Goal: Check status

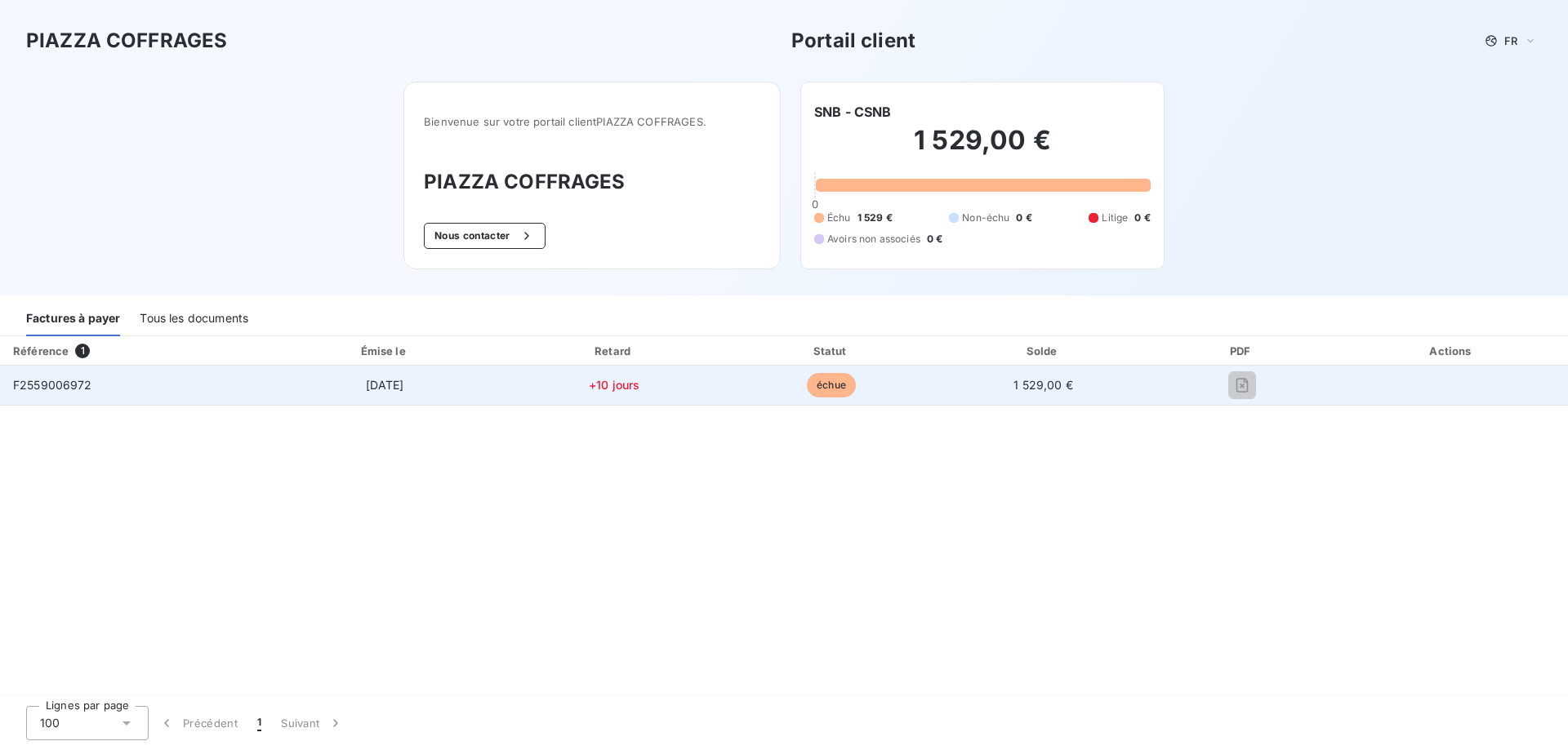
click at [1048, 382] on span "1 529,00 €" at bounding box center [1044, 385] width 60 height 14
click at [79, 386] on span "F2559006972" at bounding box center [53, 385] width 79 height 14
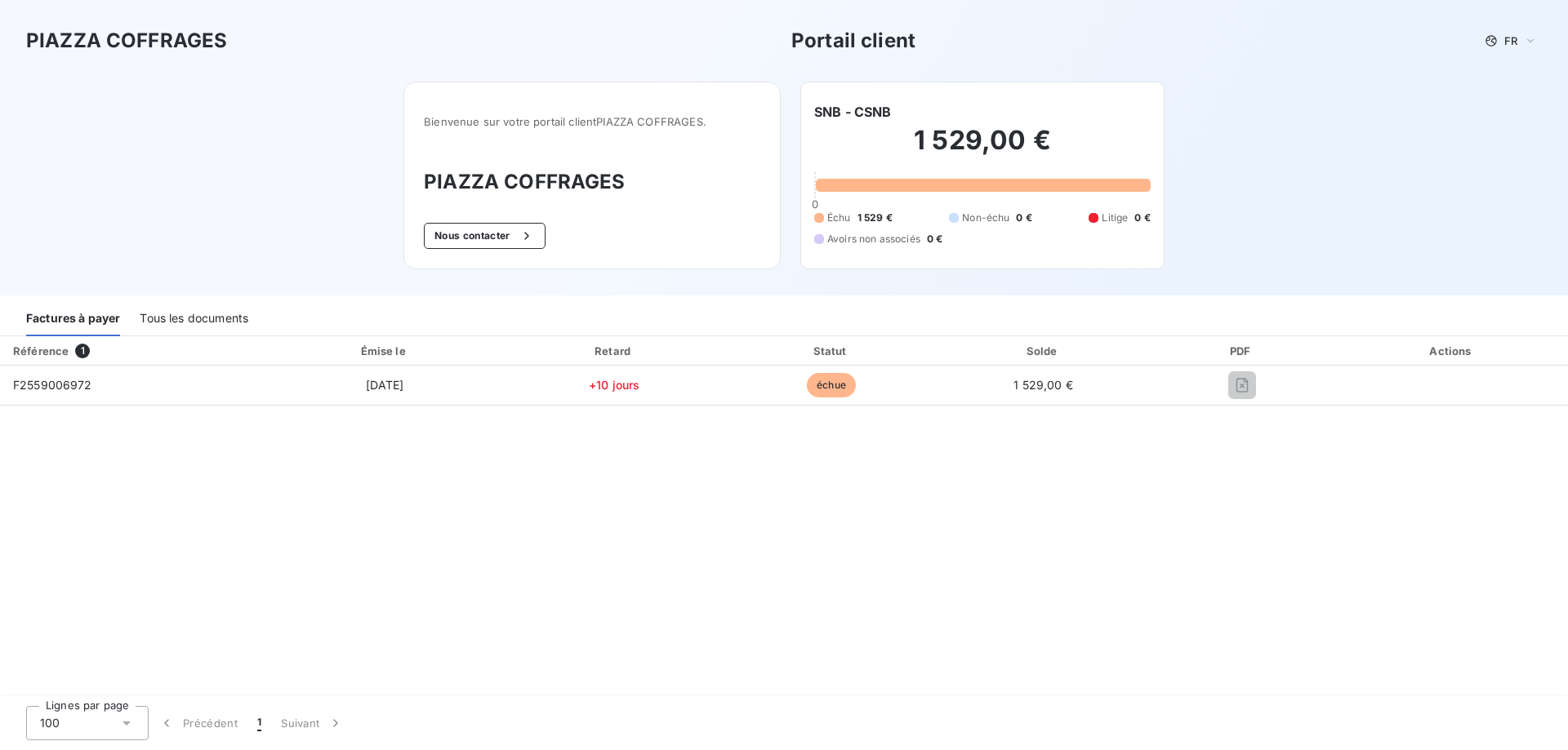
click at [175, 310] on div "Tous les documents" at bounding box center [193, 319] width 109 height 34
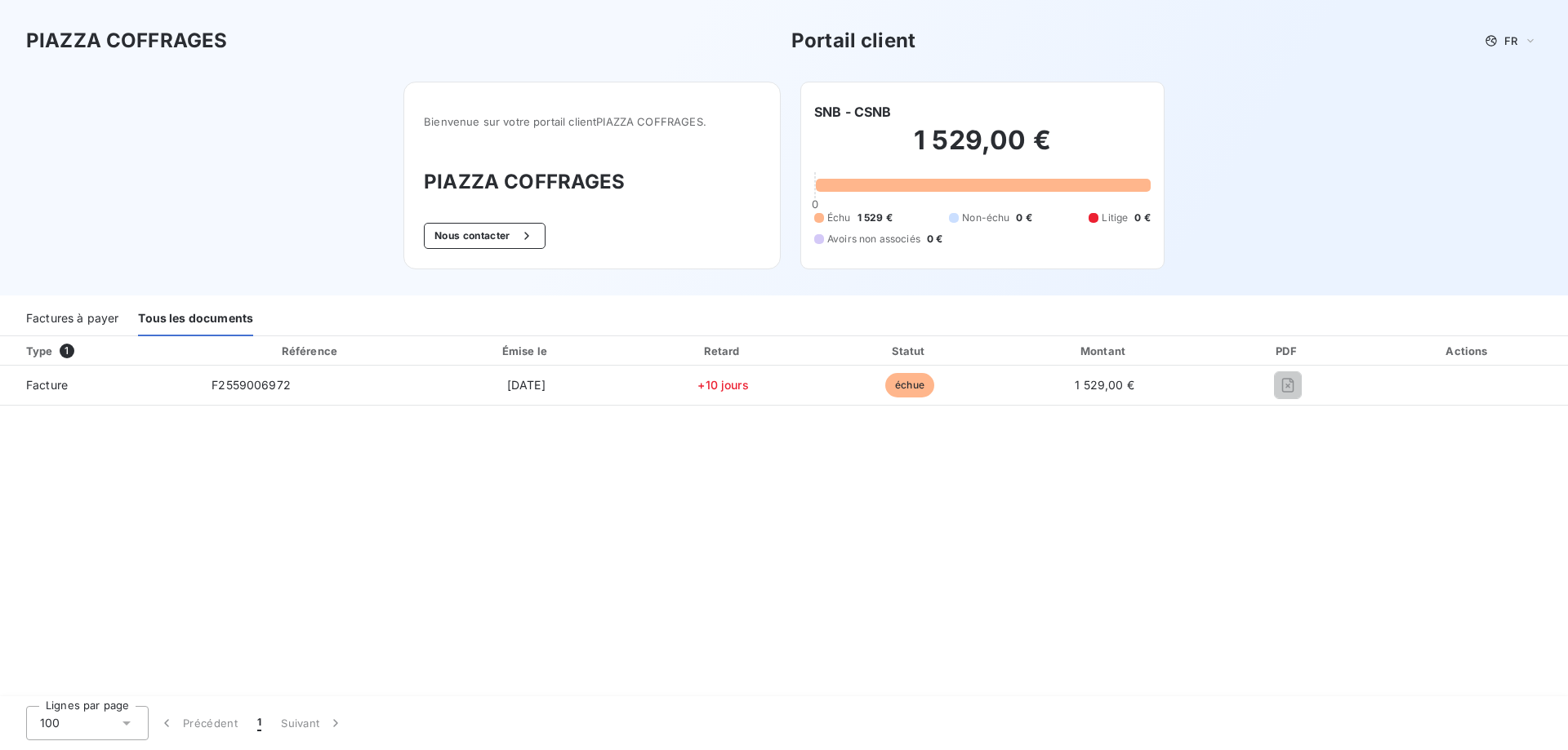
click at [45, 319] on div "Factures à payer" at bounding box center [72, 319] width 93 height 34
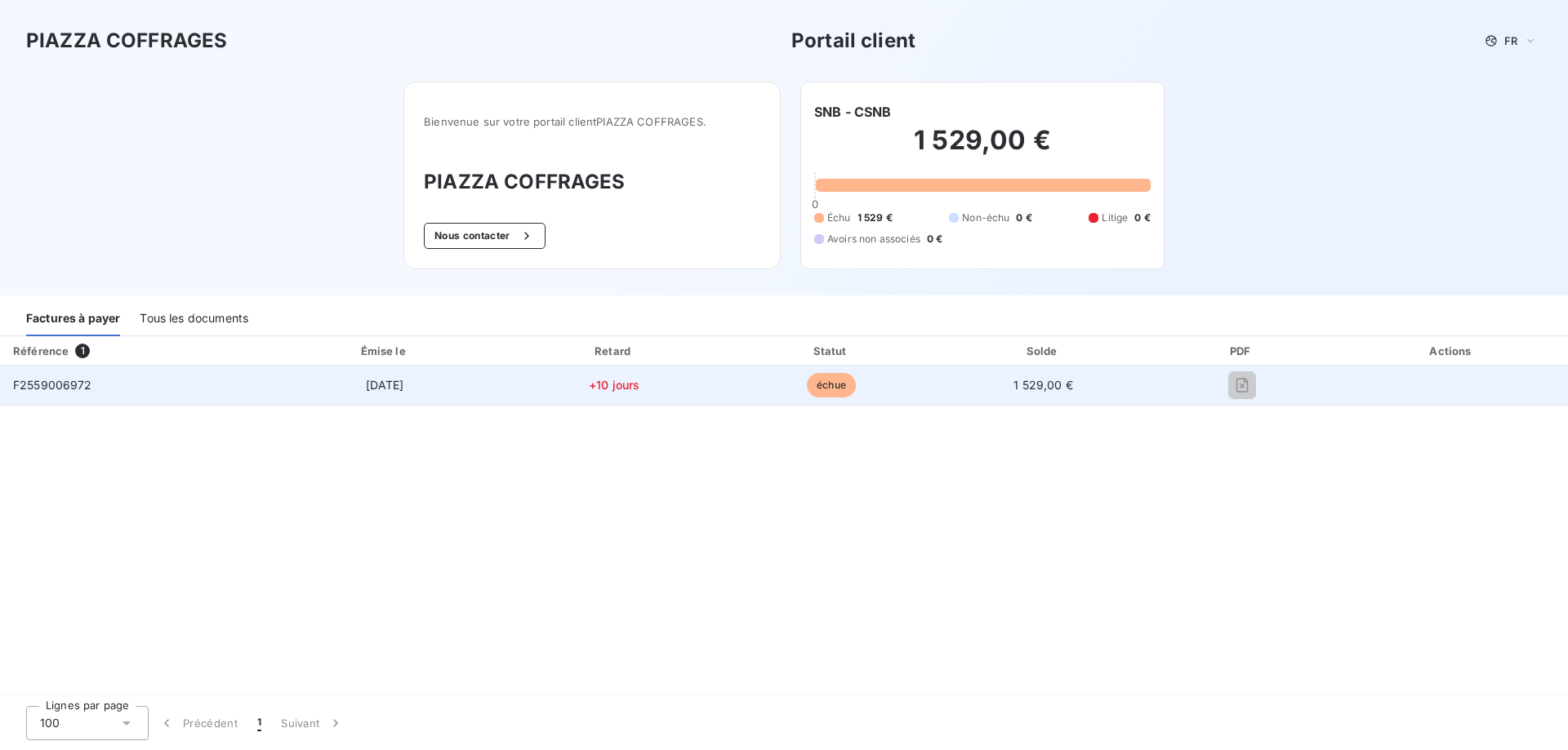
drag, startPoint x: 1259, startPoint y: 369, endPoint x: 905, endPoint y: 395, distance: 355.0
click at [1250, 370] on td at bounding box center [1242, 385] width 188 height 39
click at [986, 386] on td "1 529,00 €" at bounding box center [1043, 385] width 209 height 39
click at [1064, 378] on span "1 529,00 €" at bounding box center [1044, 385] width 60 height 14
click at [845, 385] on span "échue" at bounding box center [832, 386] width 49 height 25
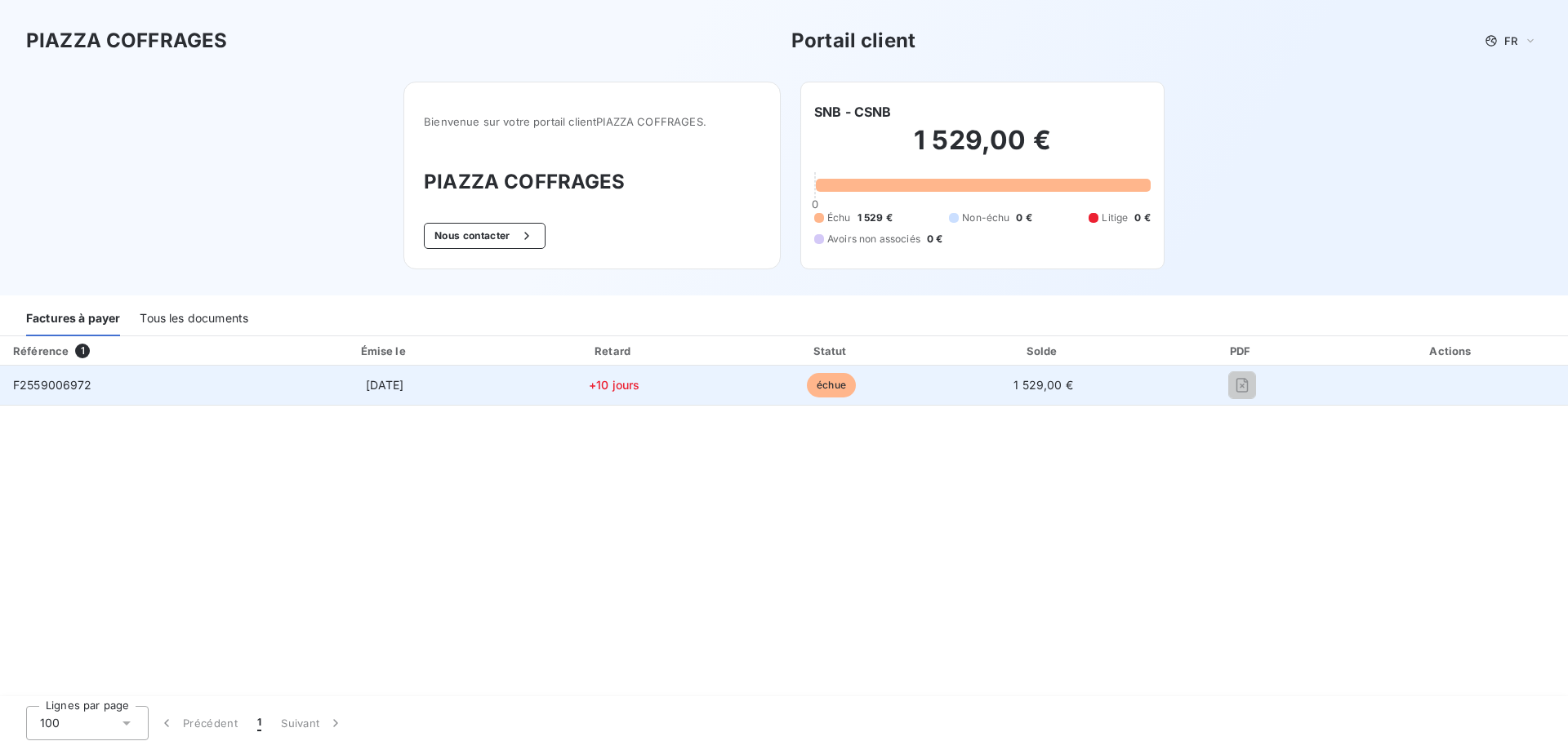
click at [612, 384] on span "+10 jours" at bounding box center [614, 385] width 50 height 14
click at [337, 383] on td "[DATE]" at bounding box center [385, 385] width 239 height 39
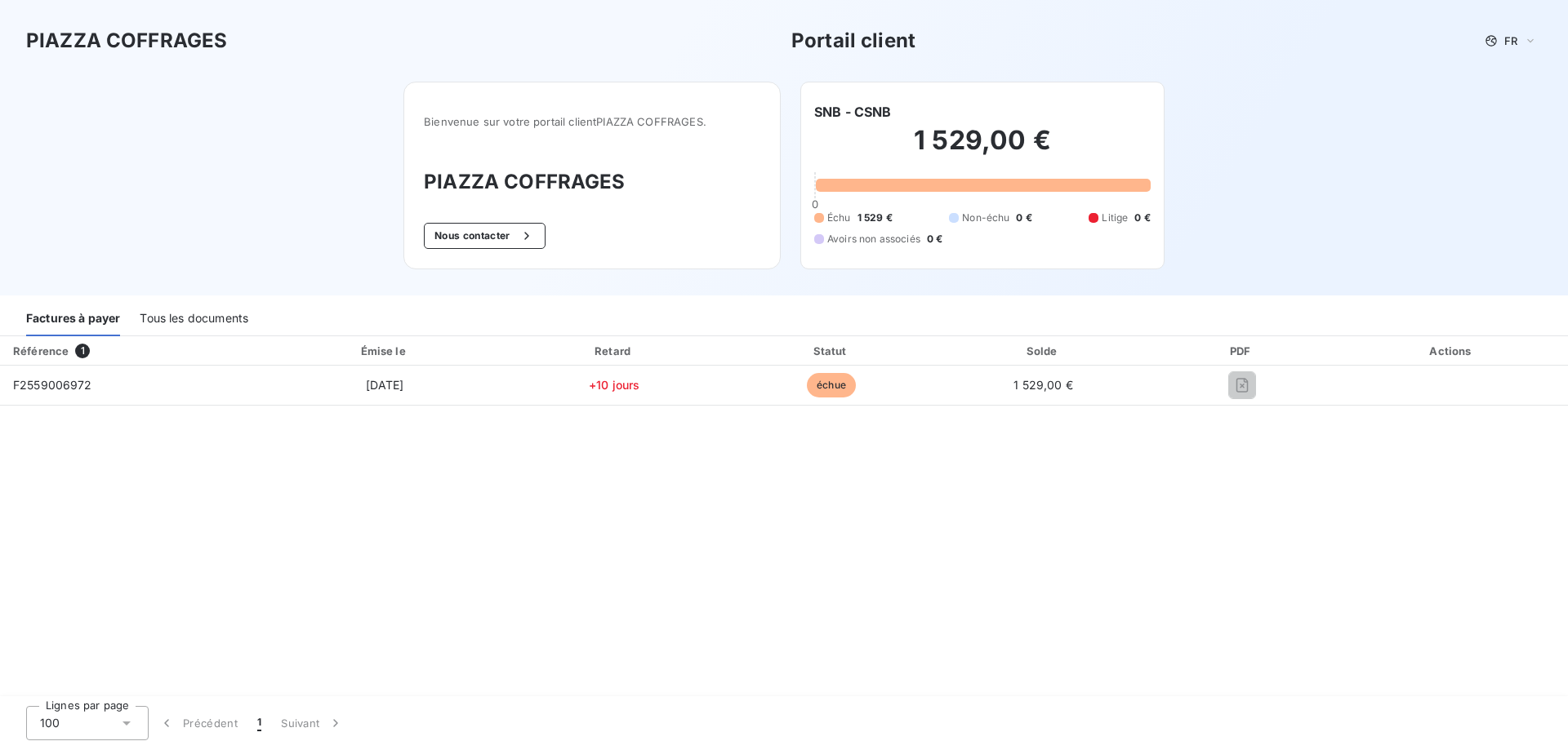
drag, startPoint x: 993, startPoint y: 214, endPoint x: 986, endPoint y: 178, distance: 36.7
click at [993, 213] on span "Non-échu" at bounding box center [986, 218] width 48 height 15
drag, startPoint x: 812, startPoint y: 31, endPoint x: 593, endPoint y: 38, distance: 219.1
click at [810, 32] on h3 "Portail client" at bounding box center [853, 41] width 124 height 29
click at [96, 31] on h3 "PIAZZA COFFRAGES" at bounding box center [127, 41] width 201 height 29
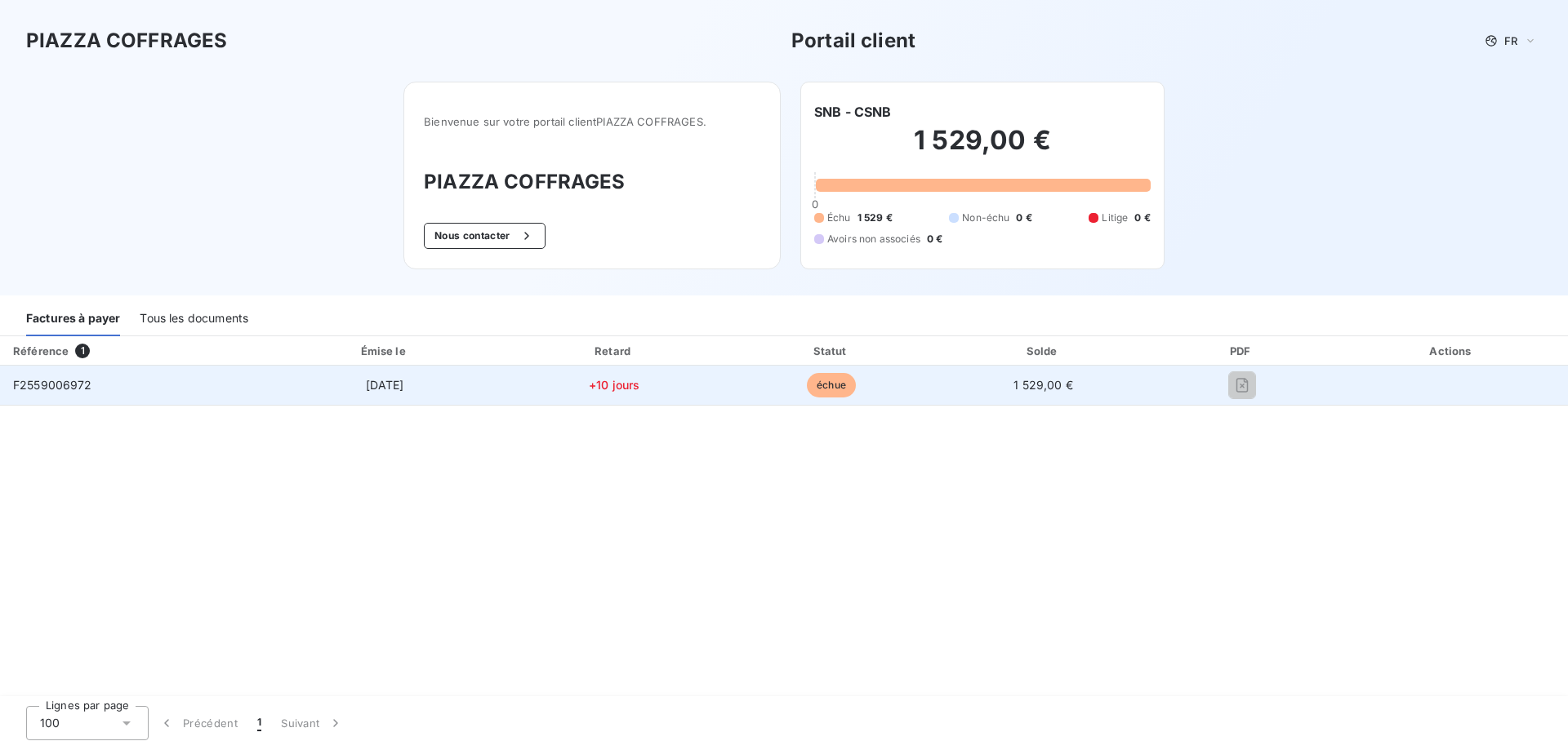
click at [49, 386] on span "F2559006972" at bounding box center [53, 385] width 79 height 14
click at [133, 386] on td "F2559006972" at bounding box center [132, 385] width 266 height 39
click at [456, 396] on td "[DATE]" at bounding box center [385, 385] width 239 height 39
click at [645, 371] on td "+10 jours" at bounding box center [614, 385] width 220 height 39
click at [878, 371] on td "échue" at bounding box center [832, 385] width 215 height 39
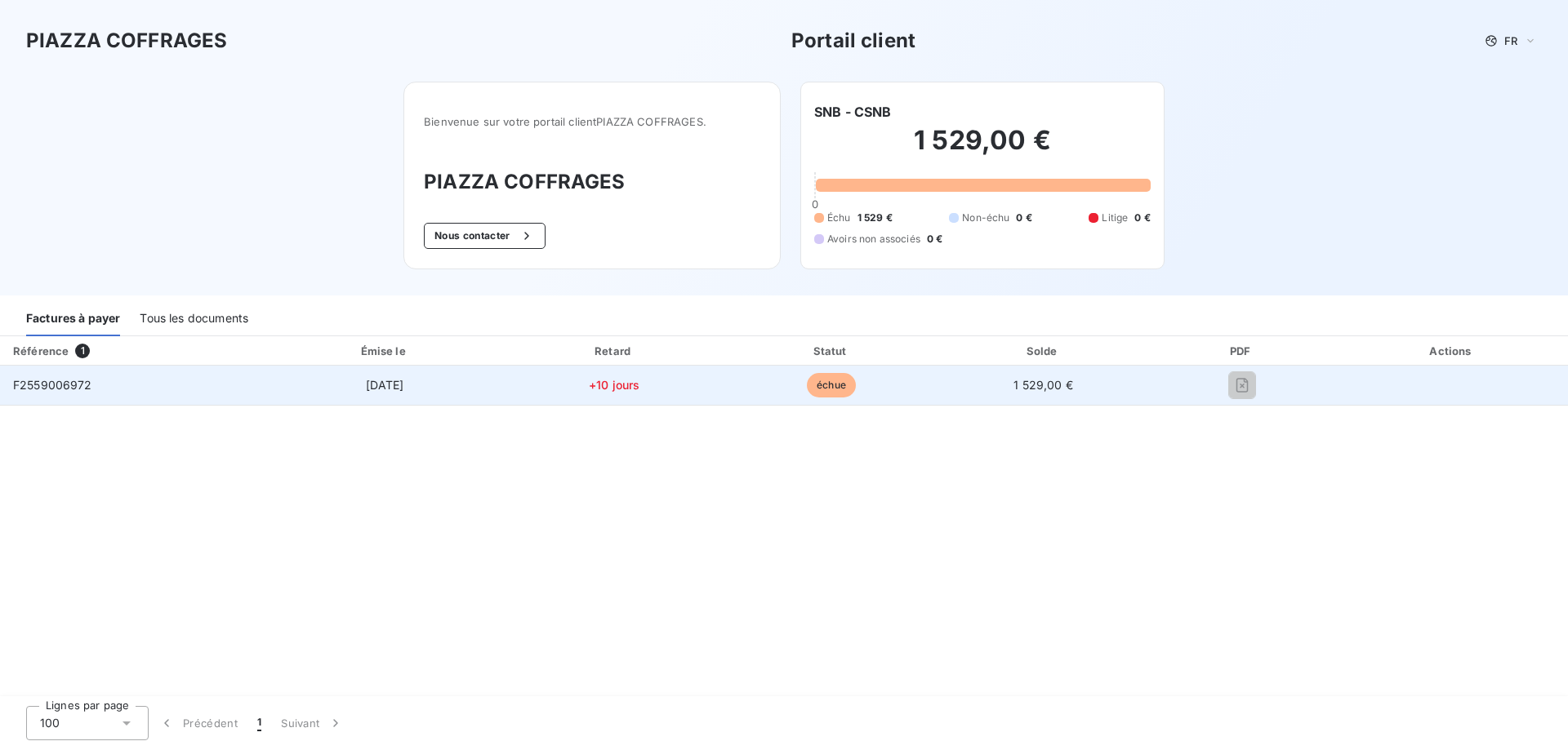
click at [830, 381] on span "échue" at bounding box center [832, 386] width 49 height 25
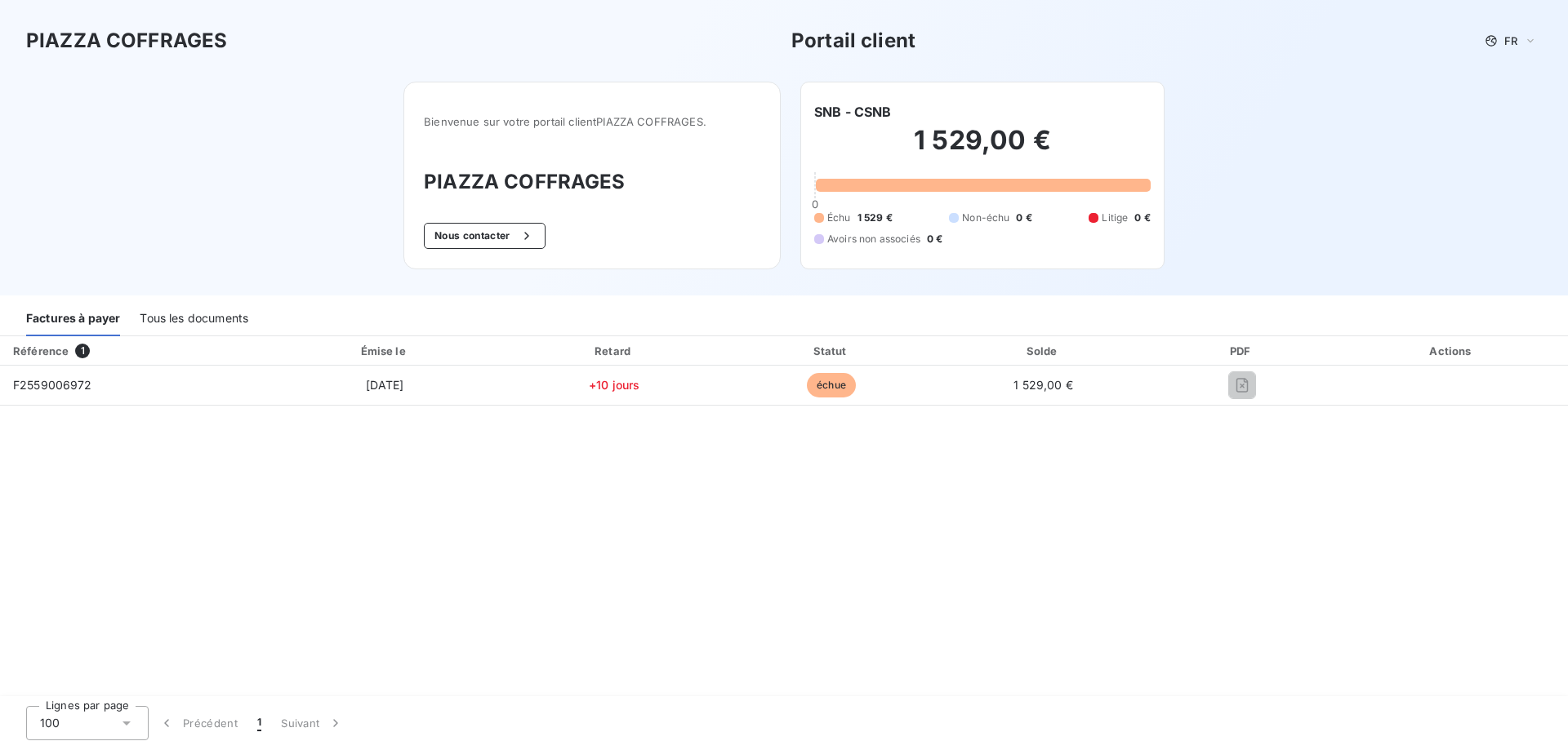
click at [1117, 364] on div at bounding box center [1043, 364] width 209 height 1
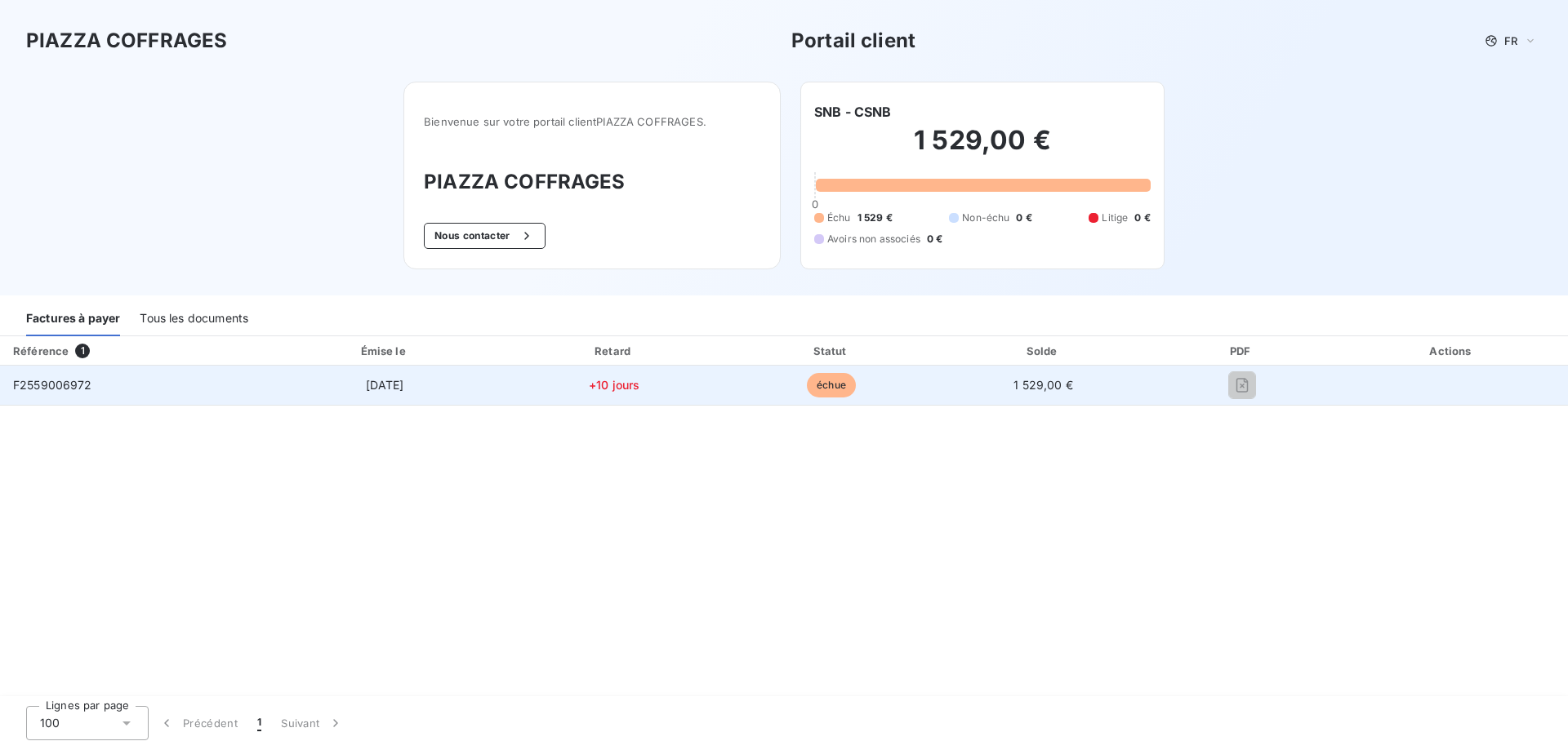
click at [1249, 368] on td at bounding box center [1242, 385] width 188 height 39
click at [594, 371] on td "+10 jours" at bounding box center [614, 385] width 220 height 39
click at [430, 379] on td "[DATE]" at bounding box center [385, 385] width 239 height 39
click at [172, 381] on td "F2559006972" at bounding box center [132, 385] width 266 height 39
click at [1043, 387] on span "1 529,00 €" at bounding box center [1044, 385] width 60 height 14
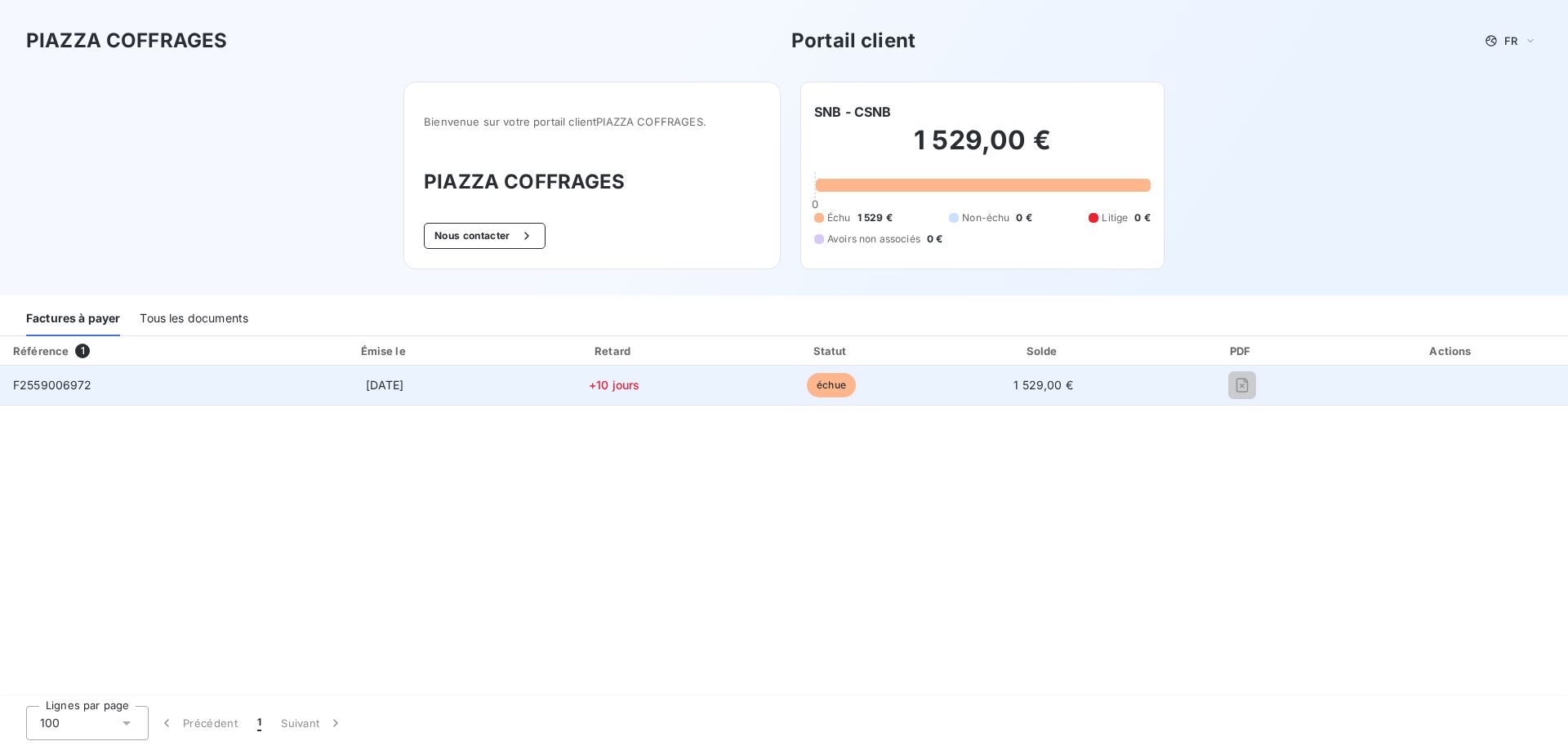
click at [1082, 394] on td "1 529,00 €" at bounding box center [1043, 385] width 209 height 39
click at [1035, 389] on span "1 529,00 €" at bounding box center [1044, 385] width 60 height 14
click at [841, 398] on td "échue" at bounding box center [832, 385] width 215 height 39
click at [837, 395] on span "échue" at bounding box center [832, 386] width 49 height 25
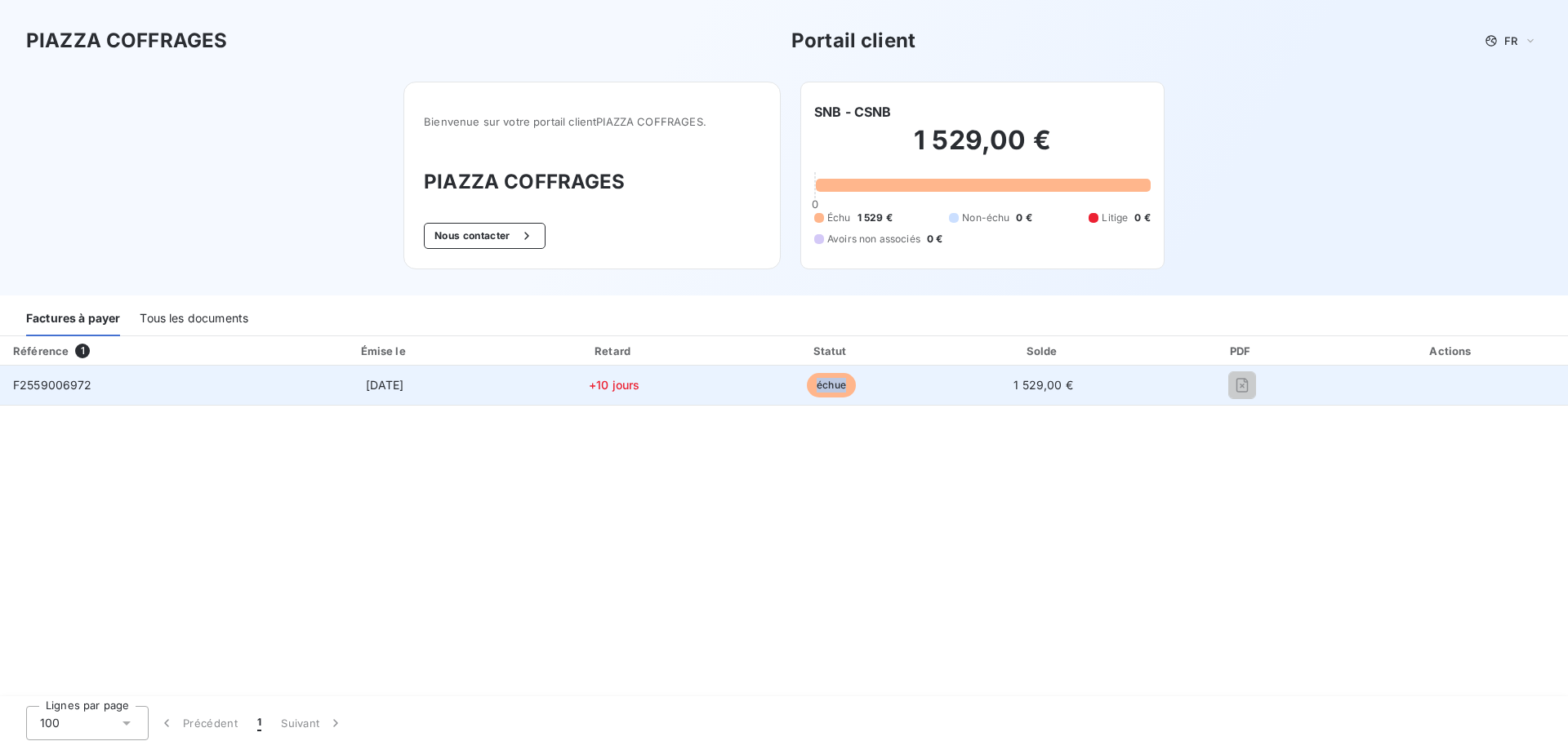
click at [837, 395] on span "échue" at bounding box center [832, 386] width 49 height 25
click at [612, 383] on span "+10 jours" at bounding box center [614, 385] width 50 height 14
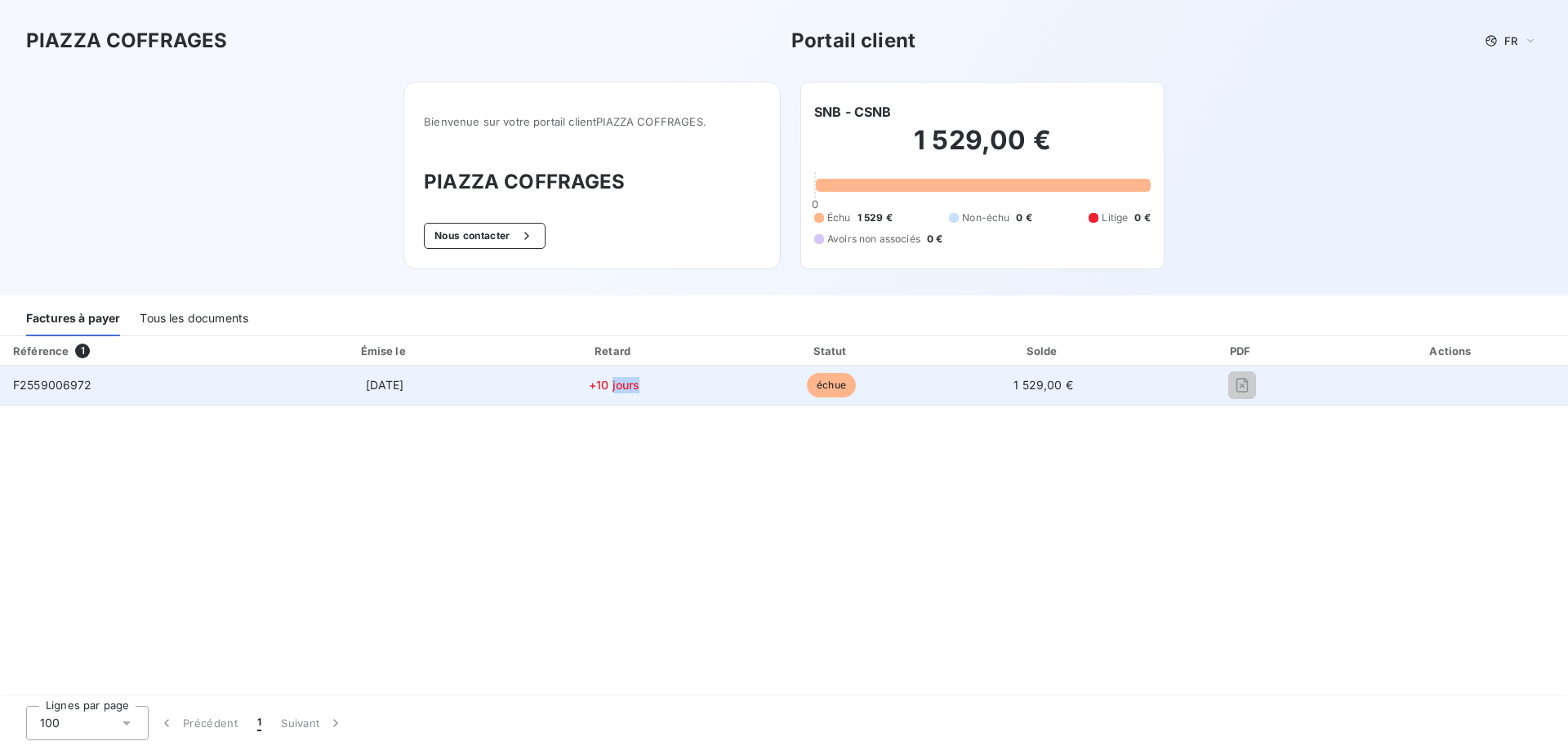
click at [612, 383] on span "+10 jours" at bounding box center [614, 385] width 50 height 14
click at [614, 389] on span "+10 jours" at bounding box center [614, 385] width 50 height 14
click at [387, 375] on td "[DATE]" at bounding box center [385, 385] width 239 height 39
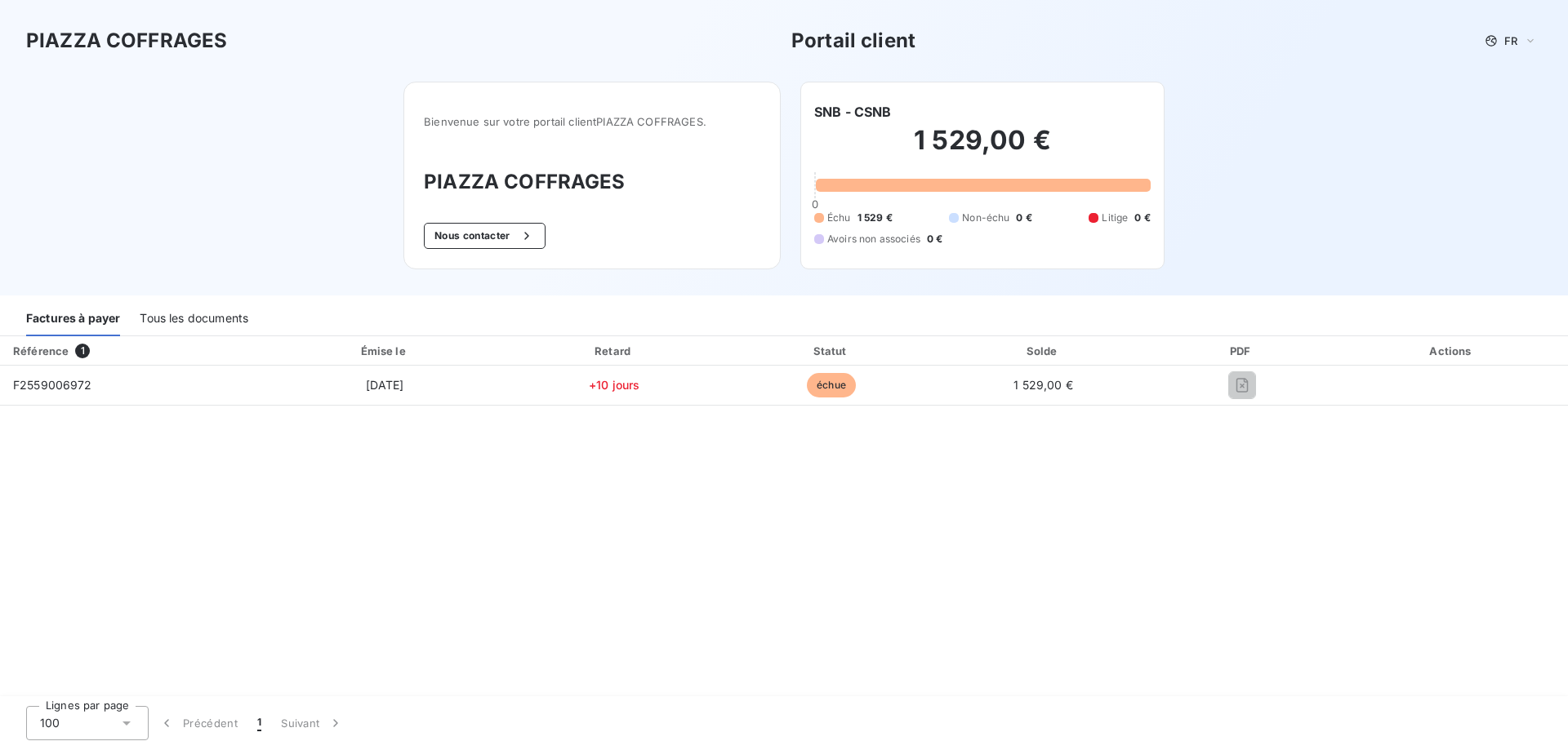
click at [216, 314] on div "Tous les documents" at bounding box center [193, 319] width 109 height 34
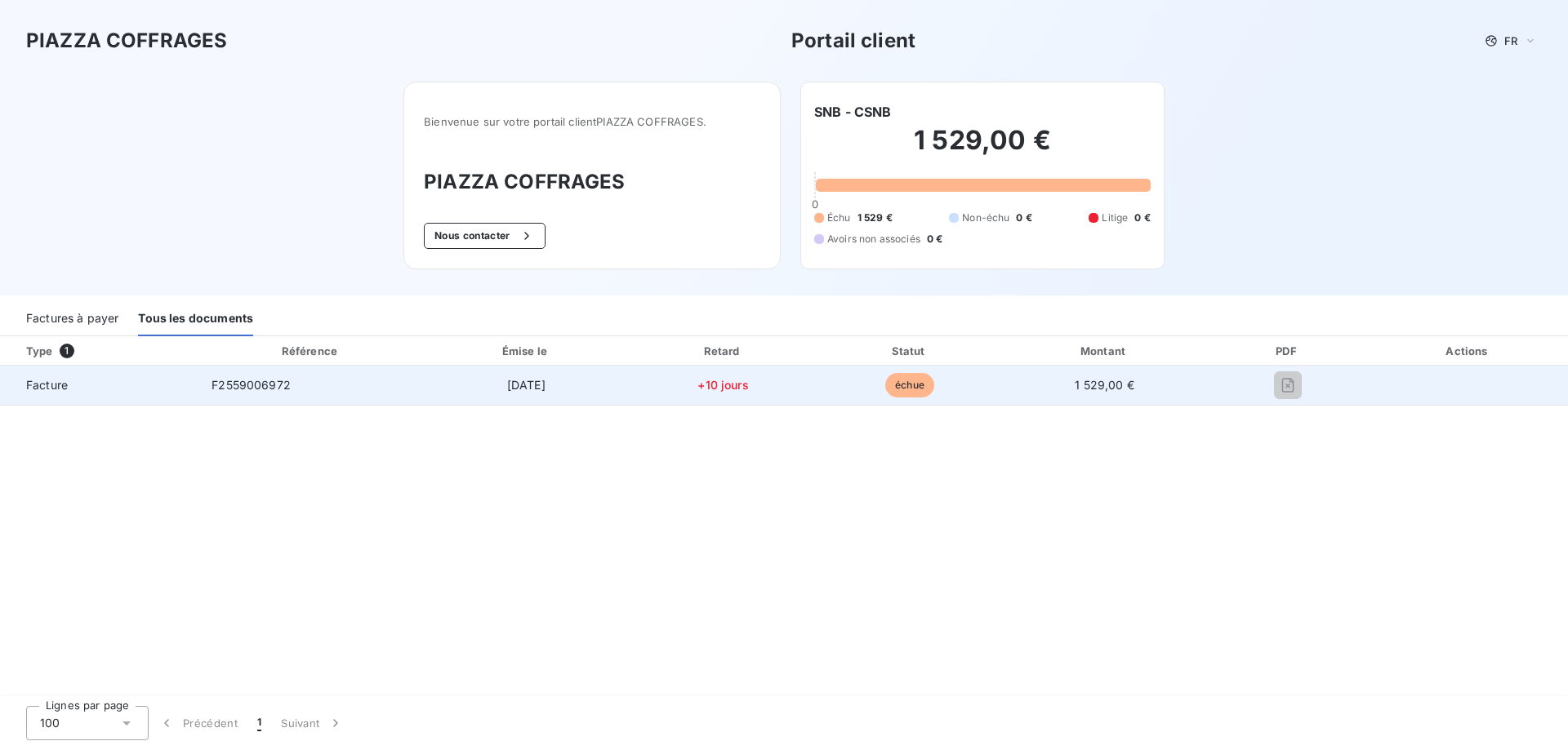
click at [1302, 390] on div at bounding box center [1288, 386] width 136 height 26
click at [1480, 370] on td at bounding box center [1468, 385] width 200 height 39
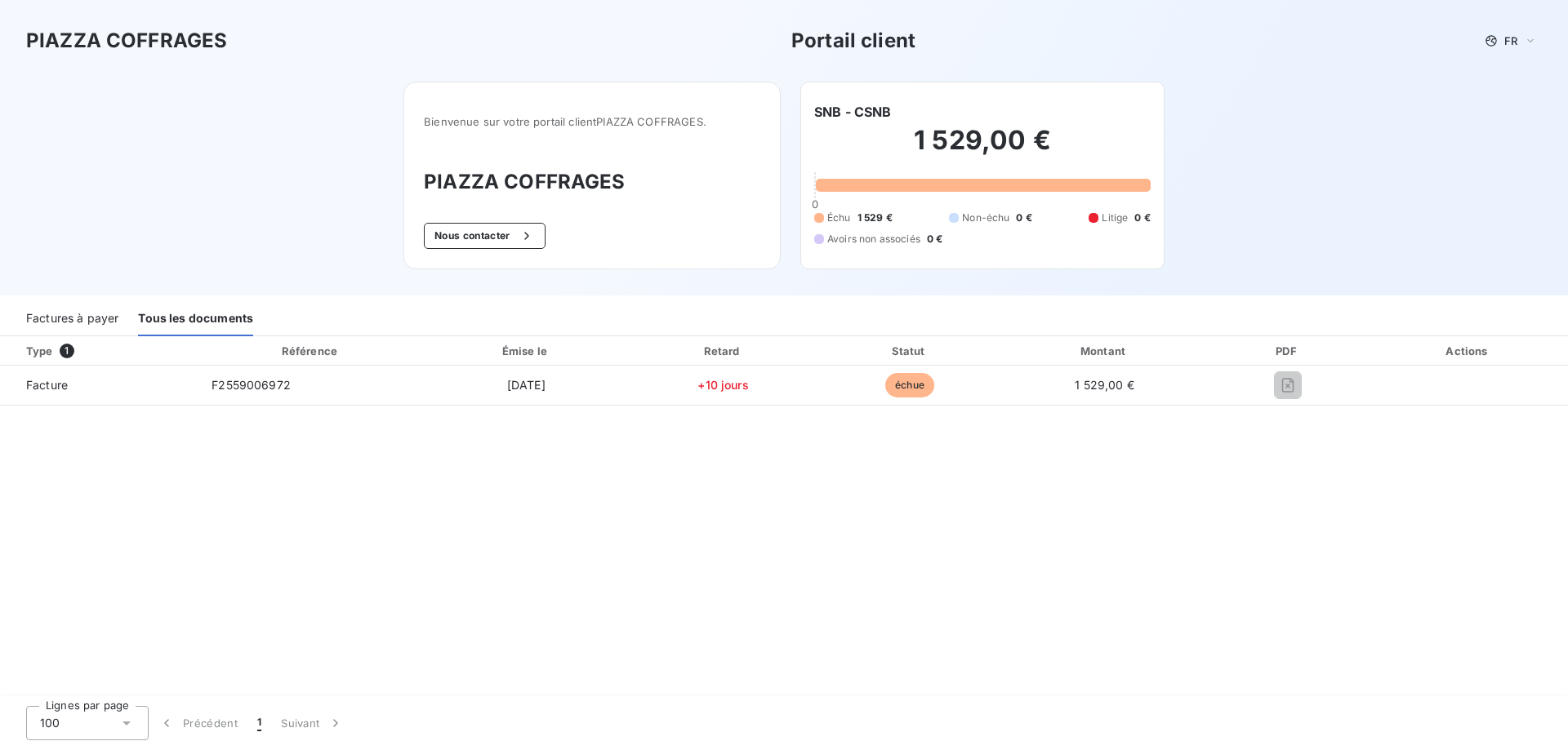
click at [101, 320] on div "Factures à payer" at bounding box center [72, 319] width 93 height 34
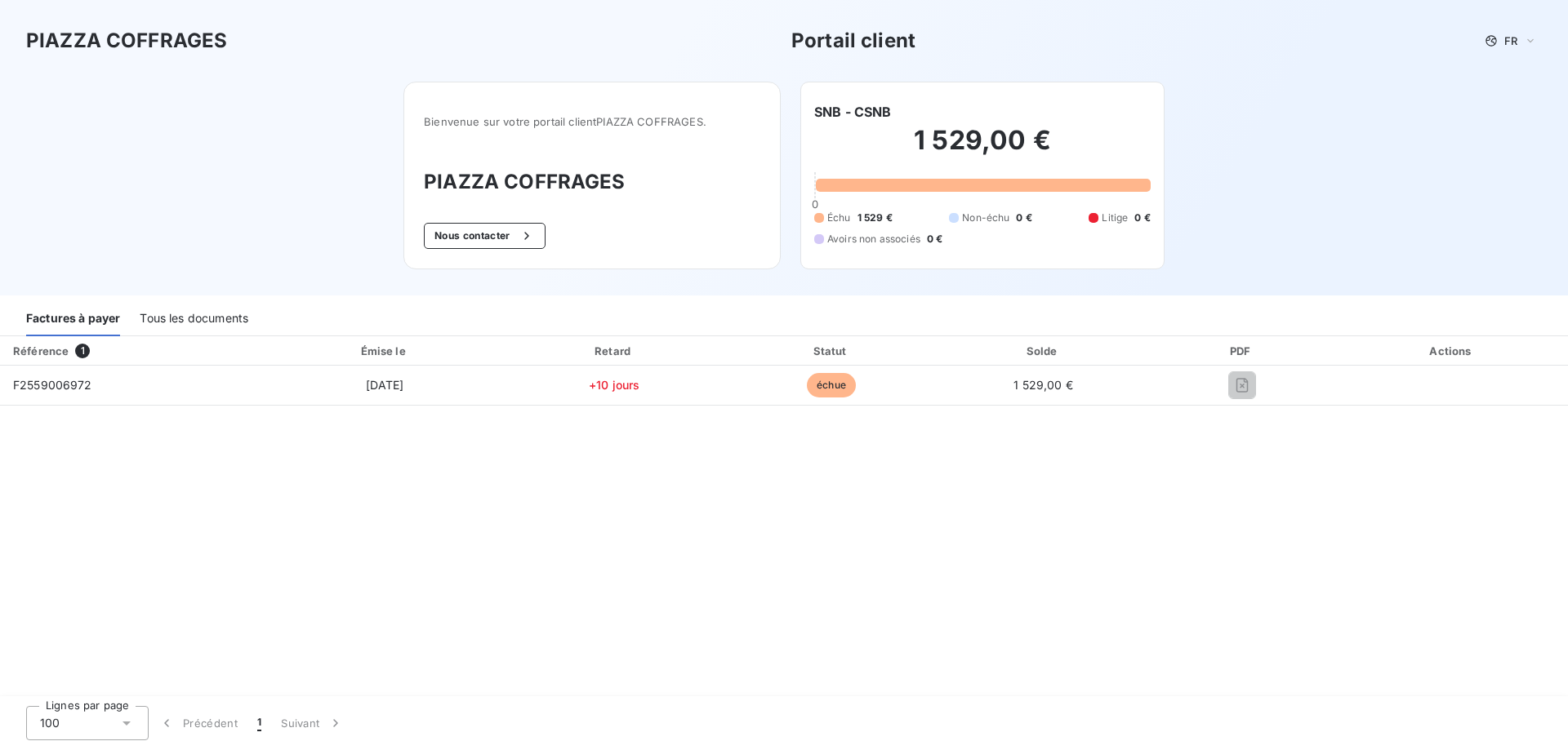
click at [1127, 208] on div "1 529,00 € 0 Échu 1 529 € Non-échu 0 € Litige 0 € Avoirs non associés 0 €" at bounding box center [982, 185] width 336 height 127
drag, startPoint x: 1150, startPoint y: 219, endPoint x: 1085, endPoint y: 221, distance: 65.0
click at [1085, 221] on div "SNB - CSNB 1 529,00 € 0 Échu 1 529 € Non-échu 0 € Litige 0 € Avoirs non associé…" at bounding box center [983, 176] width 365 height 188
click at [1085, 221] on div "Échu 1 529 € Non-échu 0 € Litige 0 € Avoirs non associés 0 €" at bounding box center [982, 229] width 336 height 36
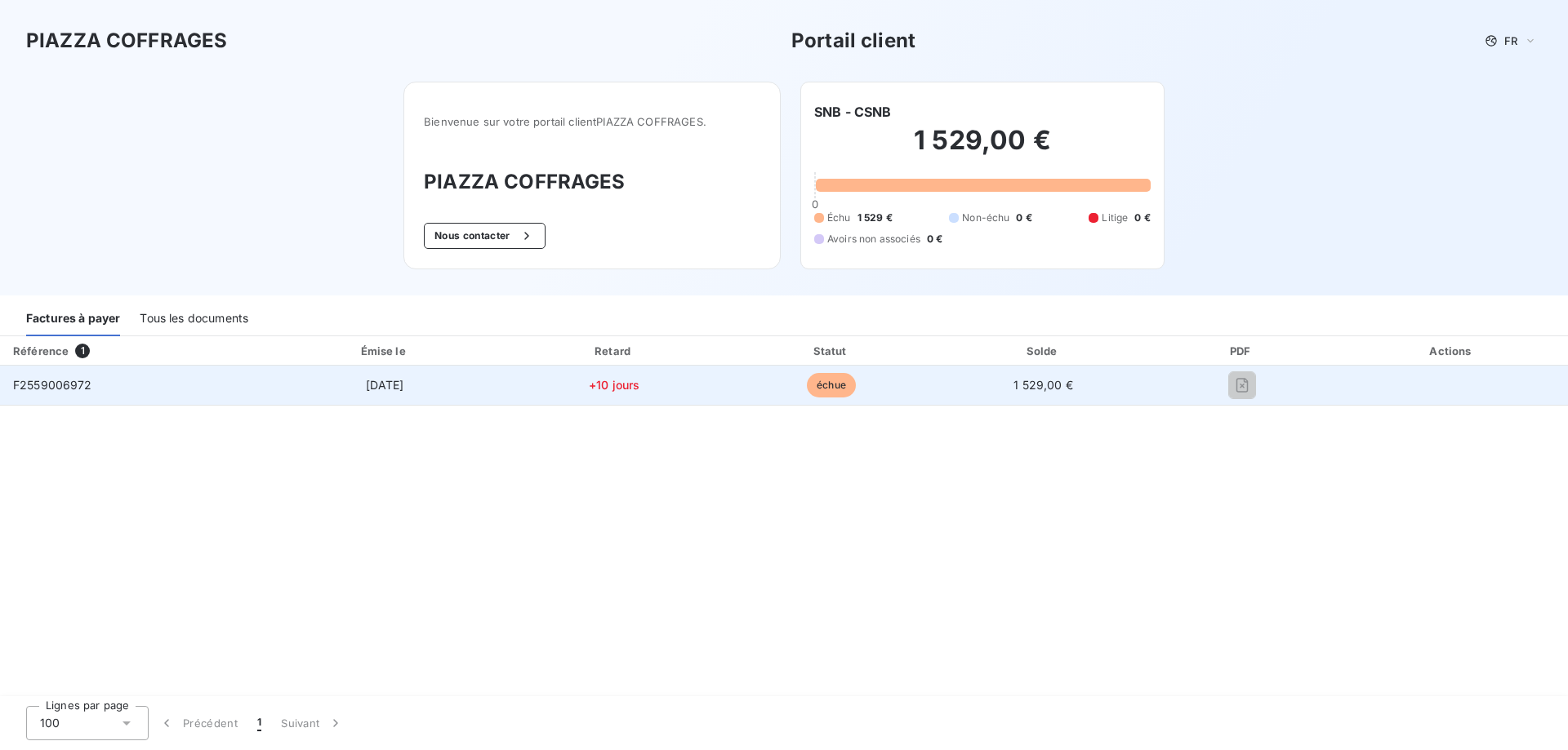
click at [1356, 384] on td at bounding box center [1451, 385] width 232 height 39
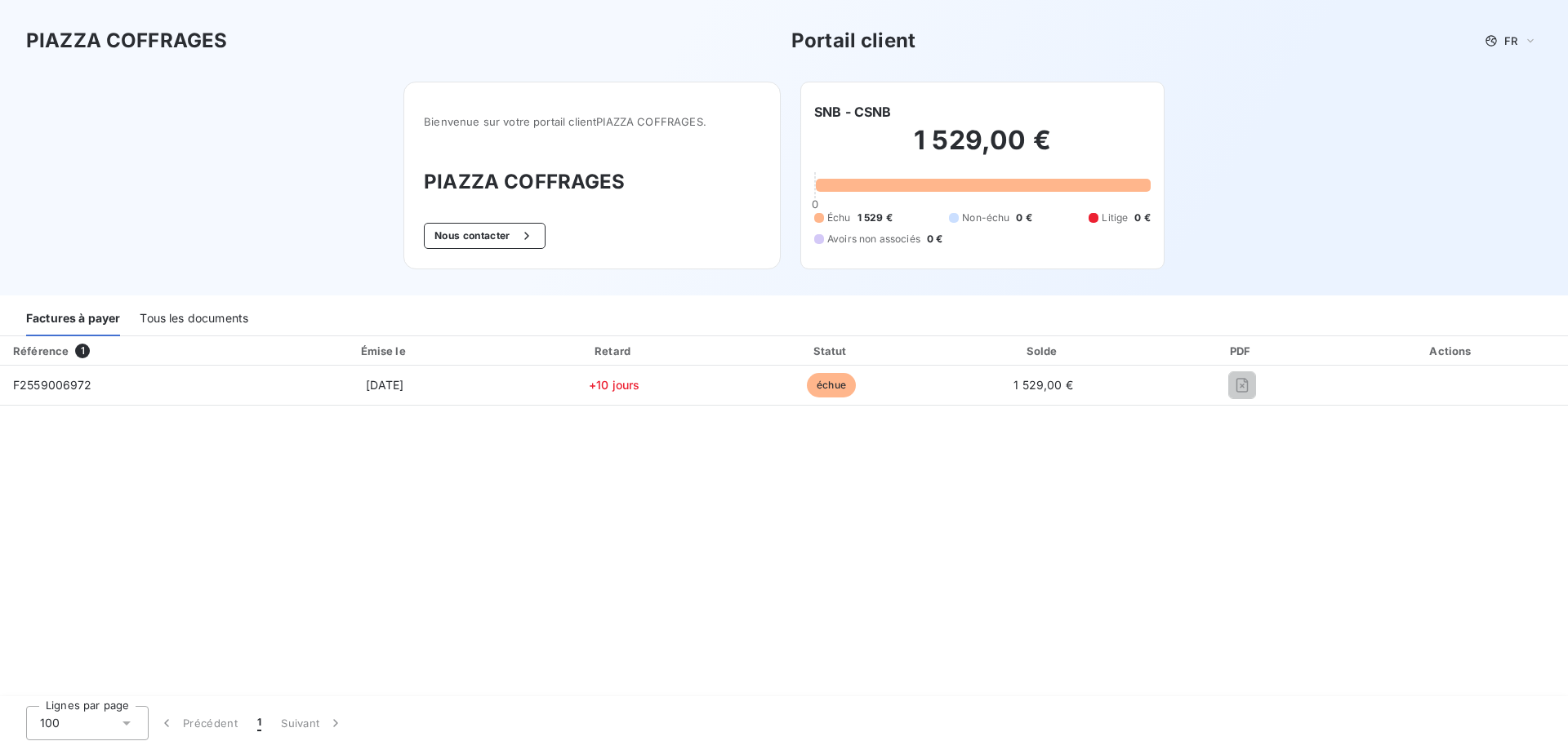
click at [1231, 350] on div "PDF" at bounding box center [1241, 351] width 181 height 17
click at [1043, 358] on div "Solde" at bounding box center [1043, 351] width 202 height 17
click at [848, 347] on div "Statut" at bounding box center [832, 351] width 208 height 17
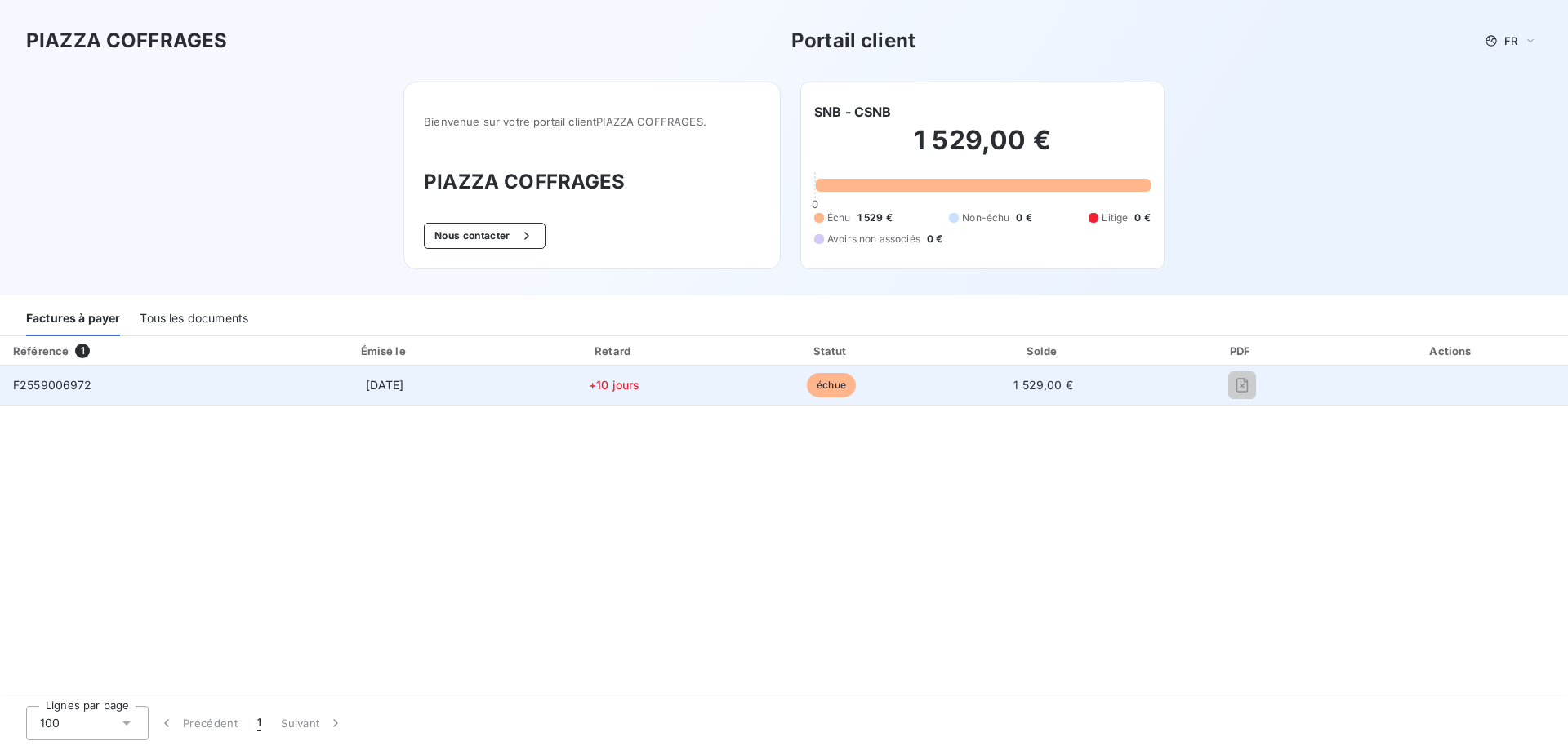
click at [1028, 390] on span "1 529,00 €" at bounding box center [1044, 385] width 60 height 14
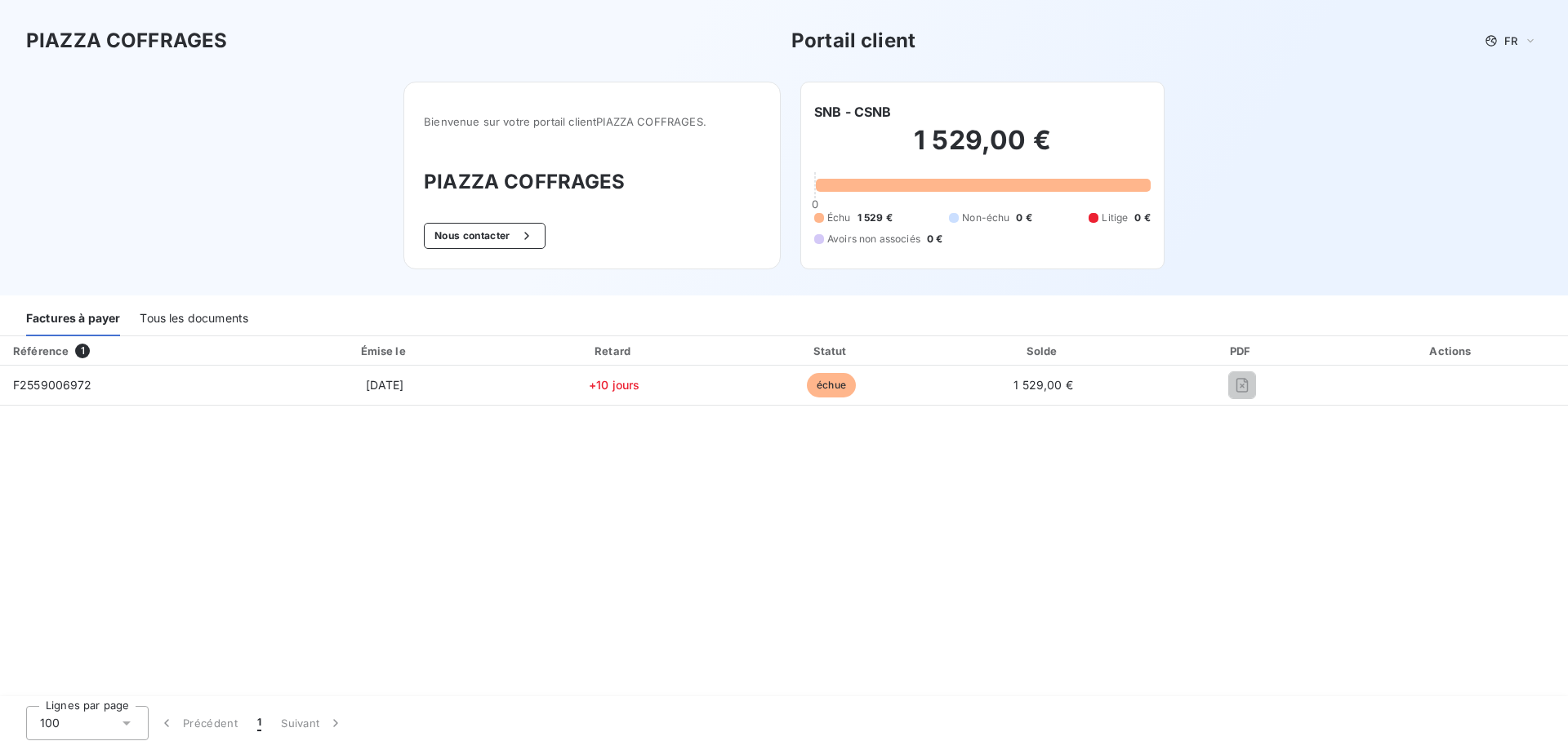
drag, startPoint x: 588, startPoint y: 360, endPoint x: 381, endPoint y: 388, distance: 208.9
click at [587, 360] on th "Retard" at bounding box center [614, 350] width 220 height 29
click at [340, 343] on div "Émise le" at bounding box center [385, 351] width 233 height 17
click at [394, 348] on div "Émise le" at bounding box center [385, 351] width 233 height 17
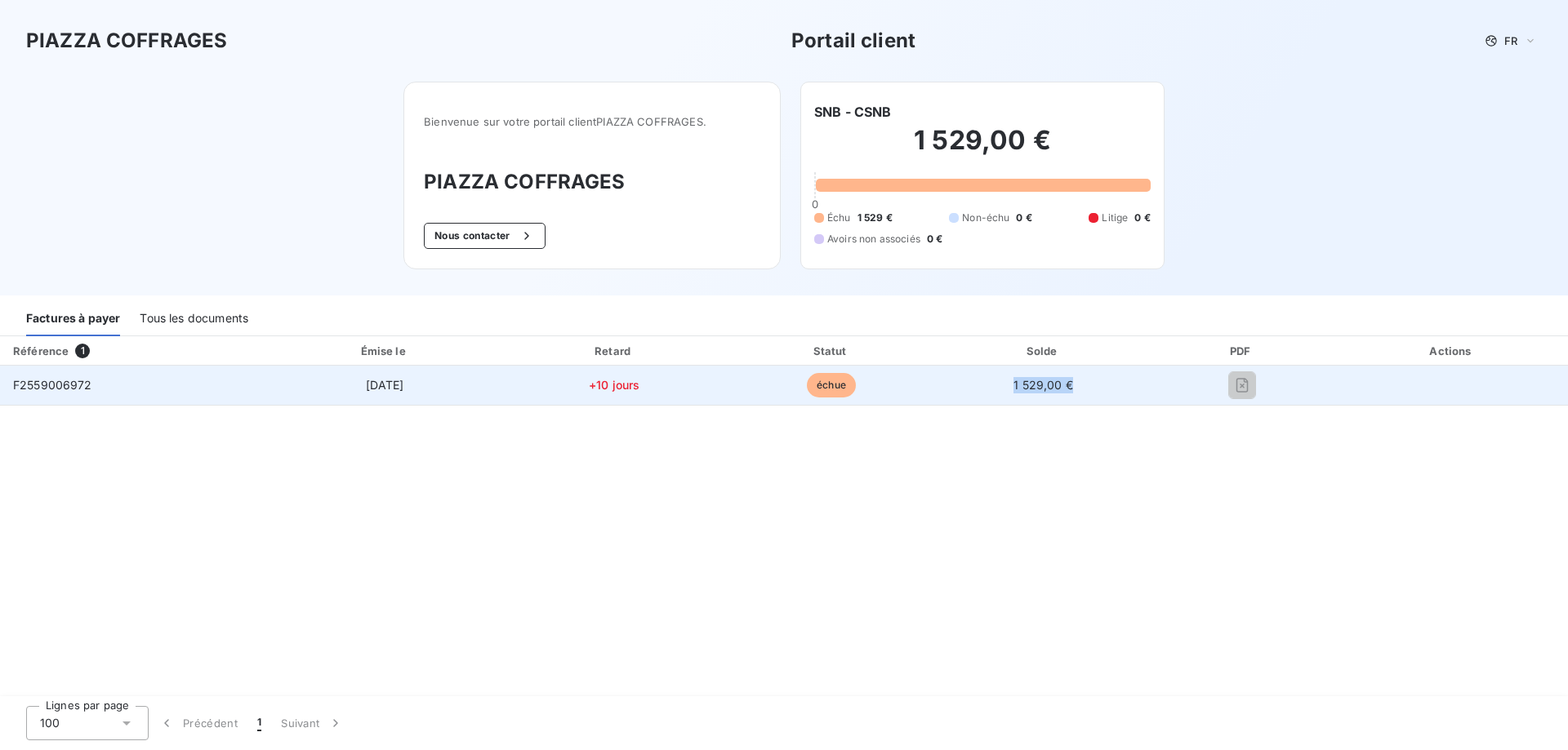
drag, startPoint x: 1077, startPoint y: 386, endPoint x: 983, endPoint y: 391, distance: 94.1
click at [983, 391] on td "1 529,00 €" at bounding box center [1043, 385] width 209 height 39
click at [985, 386] on td "1 529,00 €" at bounding box center [1043, 385] width 209 height 39
drag, startPoint x: 33, startPoint y: 386, endPoint x: 48, endPoint y: 390, distance: 15.5
click at [48, 390] on span "F2559006972" at bounding box center [53, 385] width 79 height 14
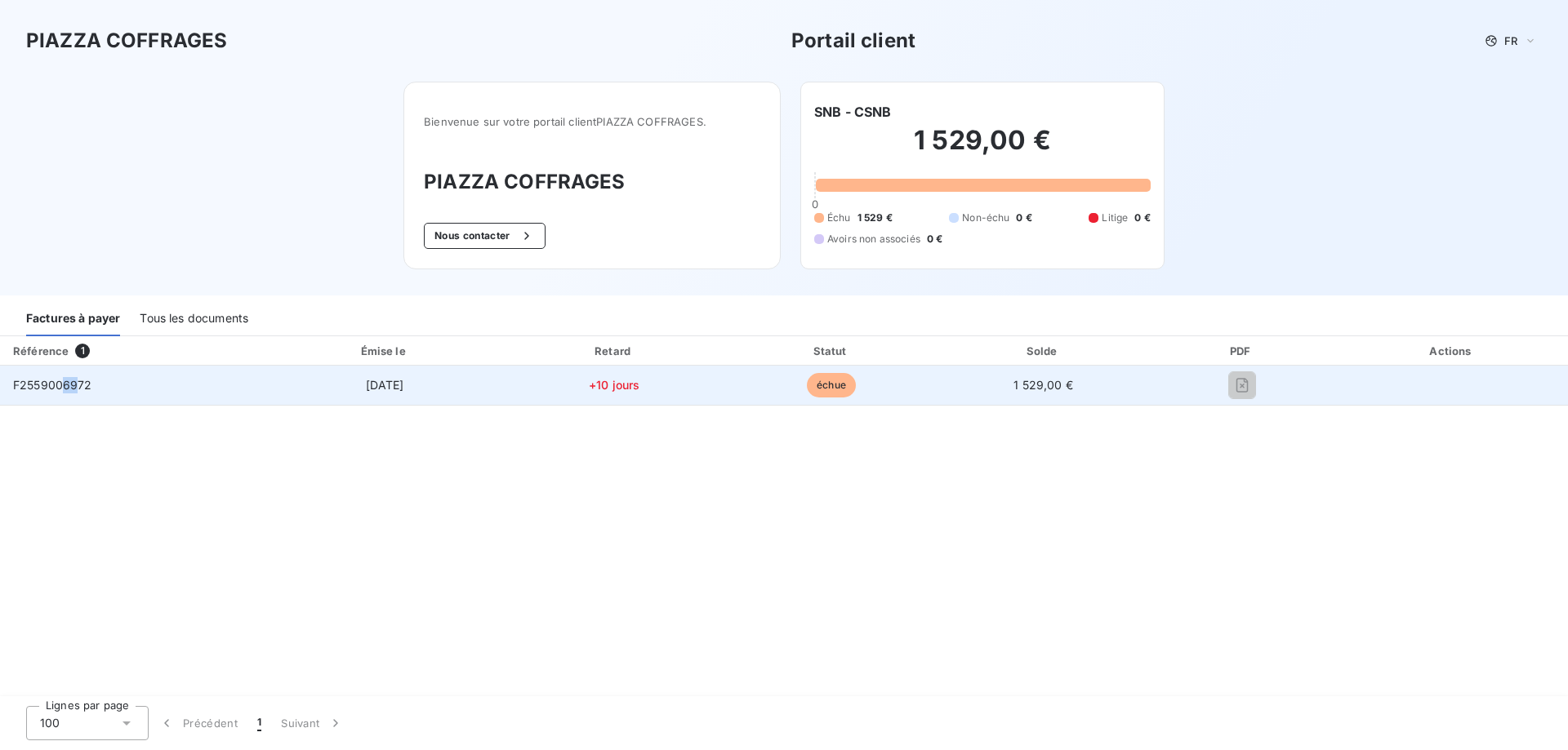
drag, startPoint x: 60, startPoint y: 386, endPoint x: 77, endPoint y: 386, distance: 17.0
click at [77, 386] on span "F2559006972" at bounding box center [53, 385] width 79 height 14
drag, startPoint x: 1065, startPoint y: 385, endPoint x: 986, endPoint y: 393, distance: 79.4
click at [986, 393] on td "1 529,00 €" at bounding box center [1043, 385] width 209 height 39
click at [44, 397] on td "F2559006972" at bounding box center [132, 385] width 266 height 39
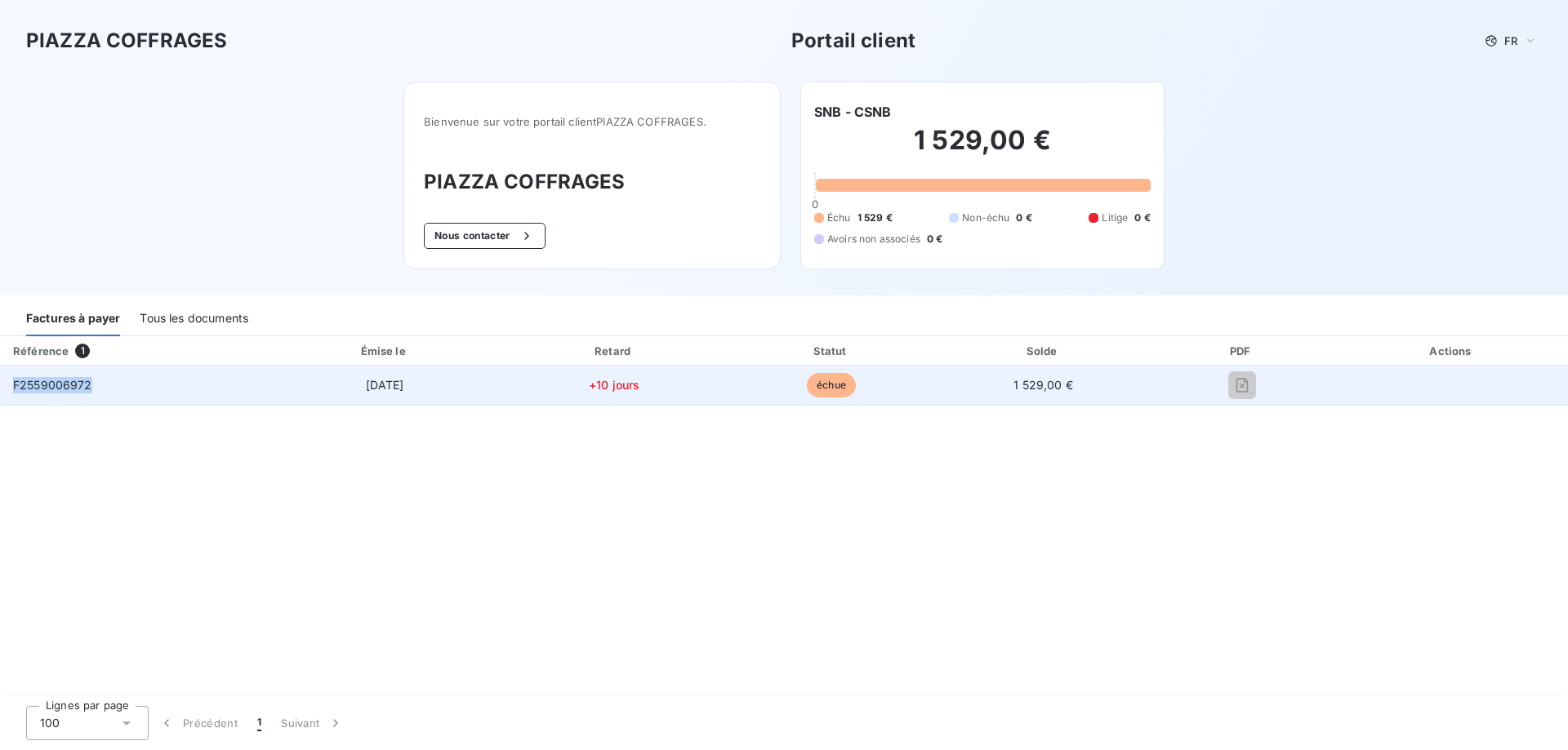
drag, startPoint x: 71, startPoint y: 388, endPoint x: 1, endPoint y: 387, distance: 70.0
click at [1, 387] on td "F2559006972" at bounding box center [132, 385] width 266 height 39
click at [90, 395] on td "F2559006972" at bounding box center [132, 385] width 266 height 39
drag, startPoint x: 431, startPoint y: 409, endPoint x: 448, endPoint y: 386, distance: 28.6
click at [448, 386] on td "[DATE]" at bounding box center [385, 385] width 239 height 39
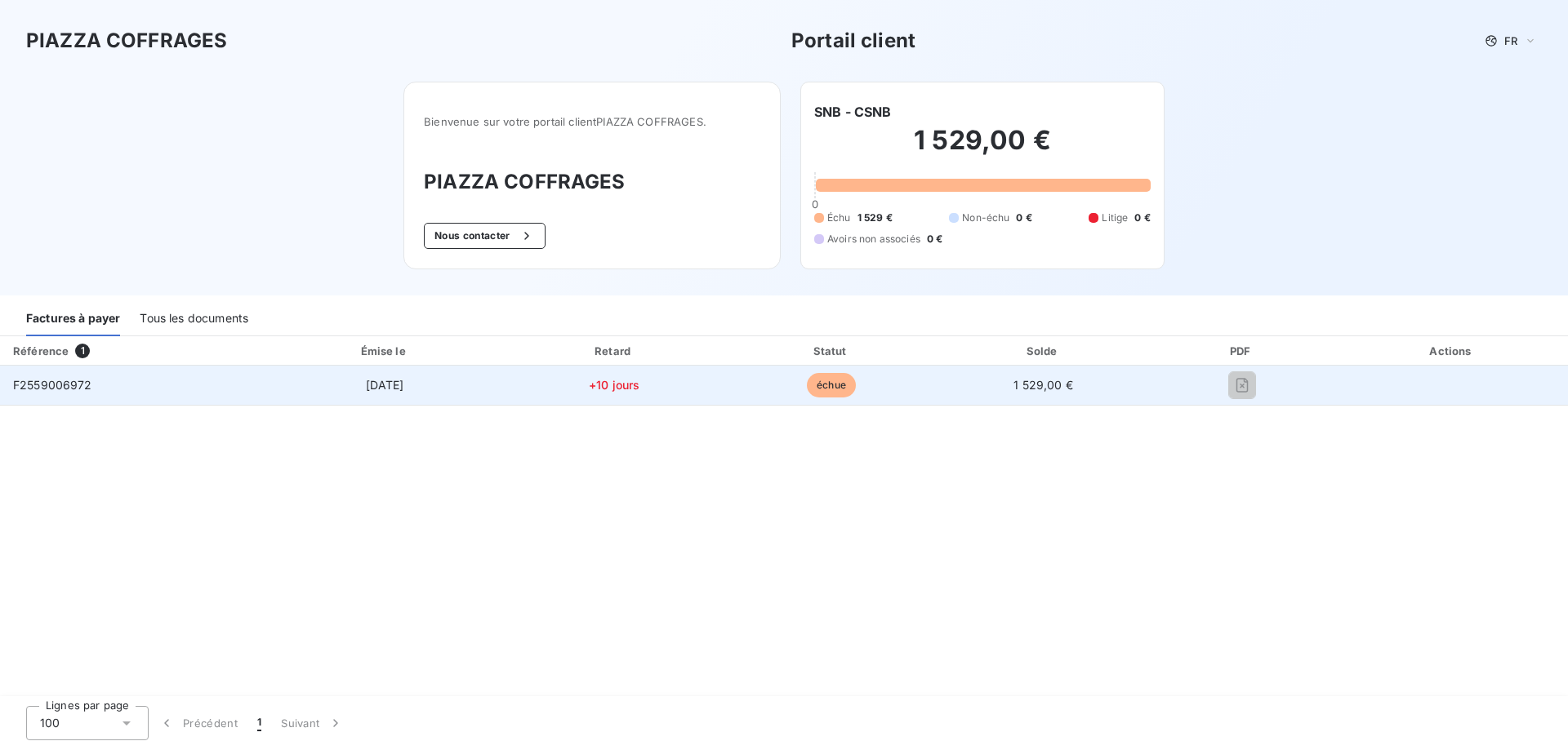
click at [592, 384] on span "+10 jours" at bounding box center [614, 385] width 50 height 14
drag, startPoint x: 668, startPoint y: 385, endPoint x: 545, endPoint y: 400, distance: 123.9
click at [545, 400] on td "+10 jours" at bounding box center [614, 385] width 220 height 39
click at [720, 390] on td "+10 jours" at bounding box center [614, 385] width 220 height 39
drag, startPoint x: 1087, startPoint y: 386, endPoint x: 999, endPoint y: 395, distance: 88.5
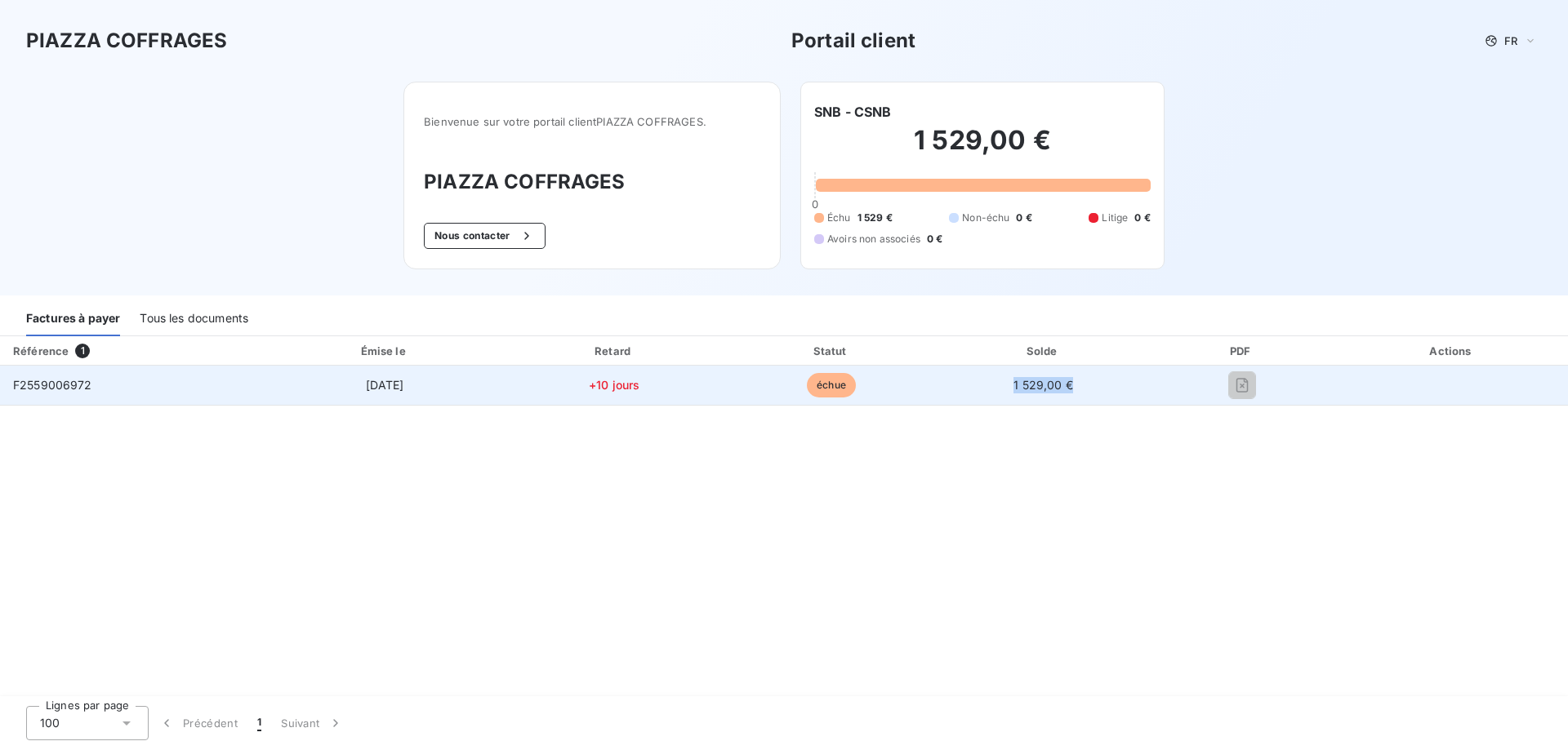
click at [1001, 395] on td "1 529,00 €" at bounding box center [1043, 385] width 209 height 39
click at [996, 397] on td "1 529,00 €" at bounding box center [1043, 385] width 209 height 39
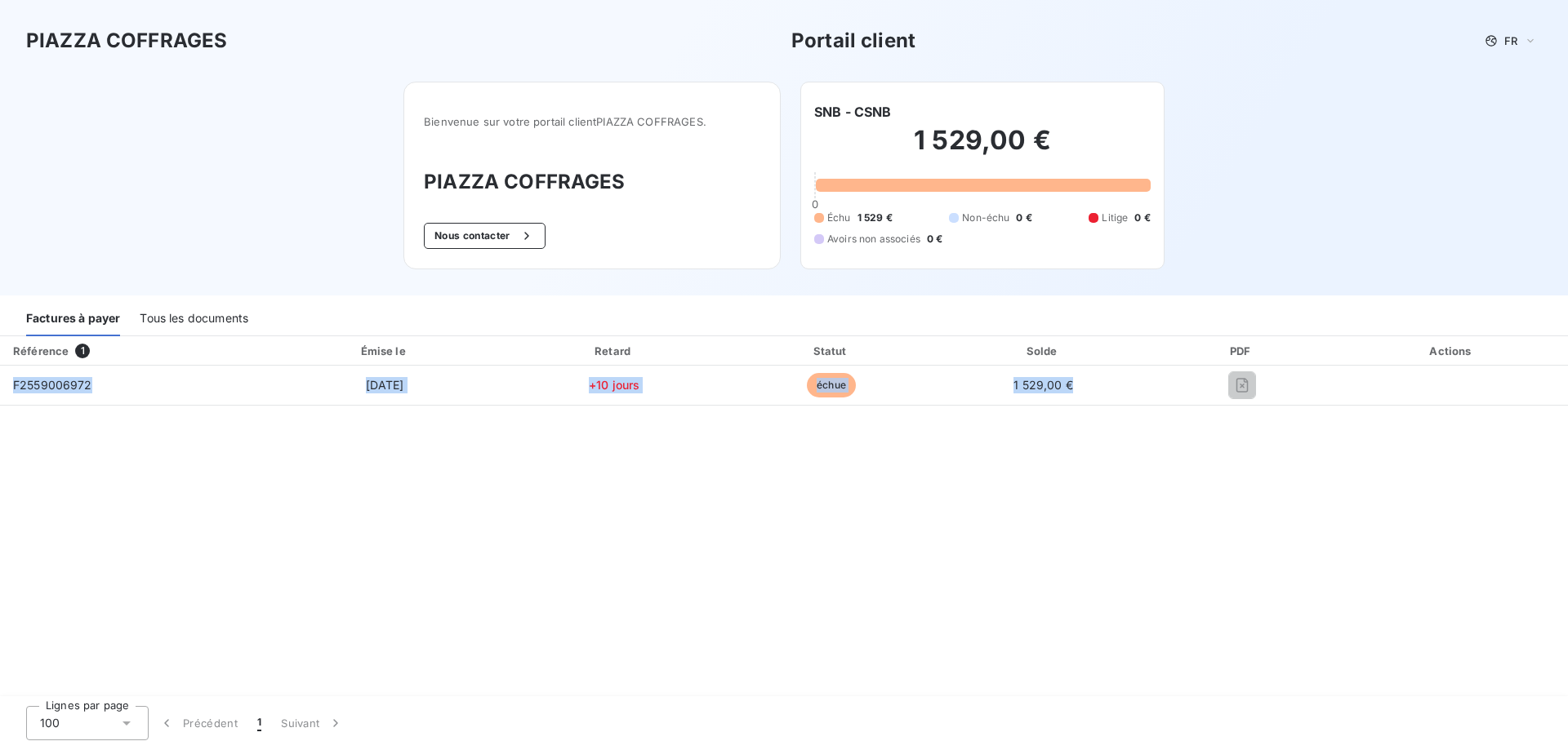
drag, startPoint x: 1064, startPoint y: 381, endPoint x: 951, endPoint y: 408, distance: 116.2
click at [951, 408] on div "Référence 1 Émise le Retard Statut Solde PDF Actions F2559006972 [DATE] +10 jou…" at bounding box center [784, 517] width 1568 height 362
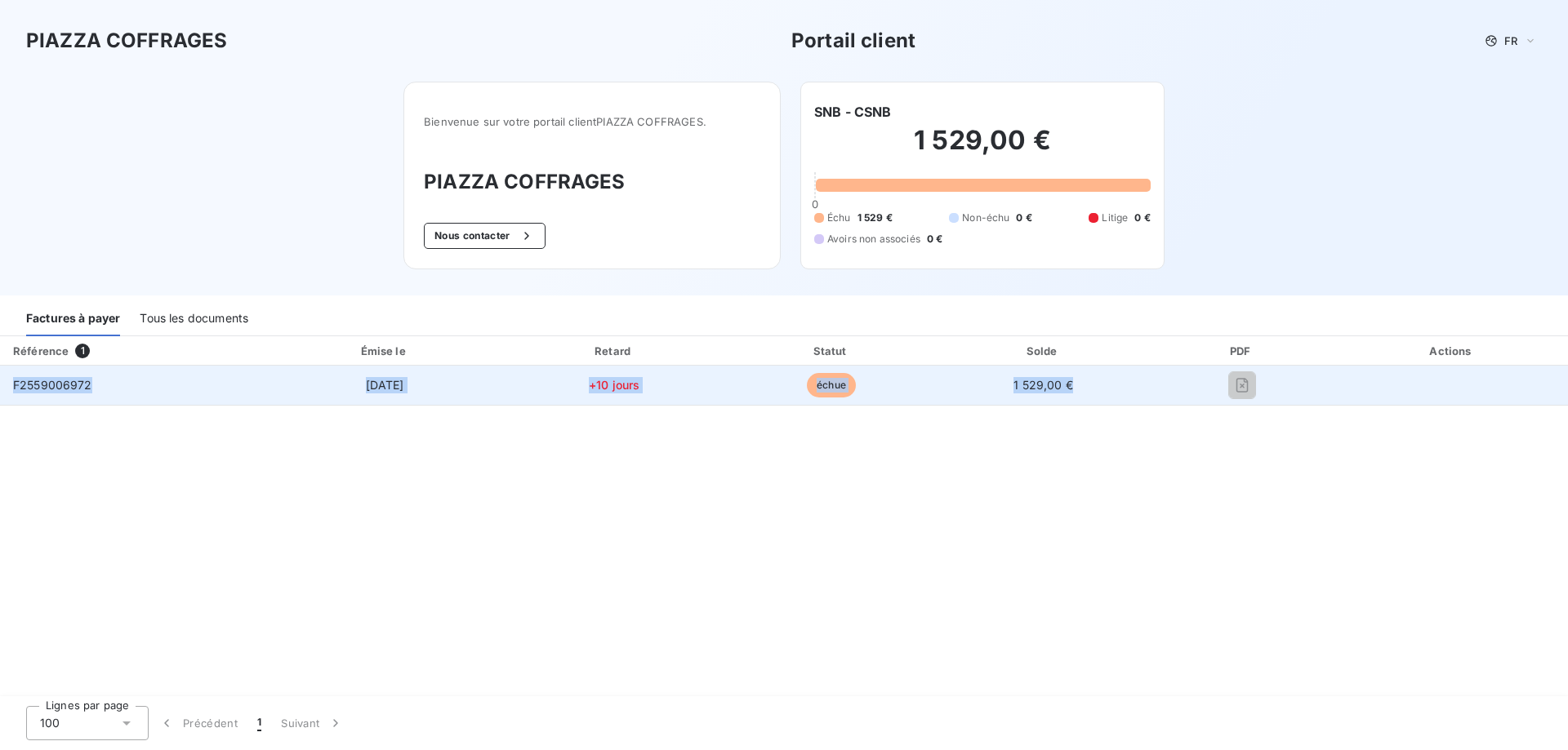
drag, startPoint x: 7, startPoint y: 386, endPoint x: 1152, endPoint y: 386, distance: 1145.0
click at [1152, 386] on tr "F2559006972 [DATE] +10 jours échue 1 529,00 €" at bounding box center [784, 385] width 1568 height 39
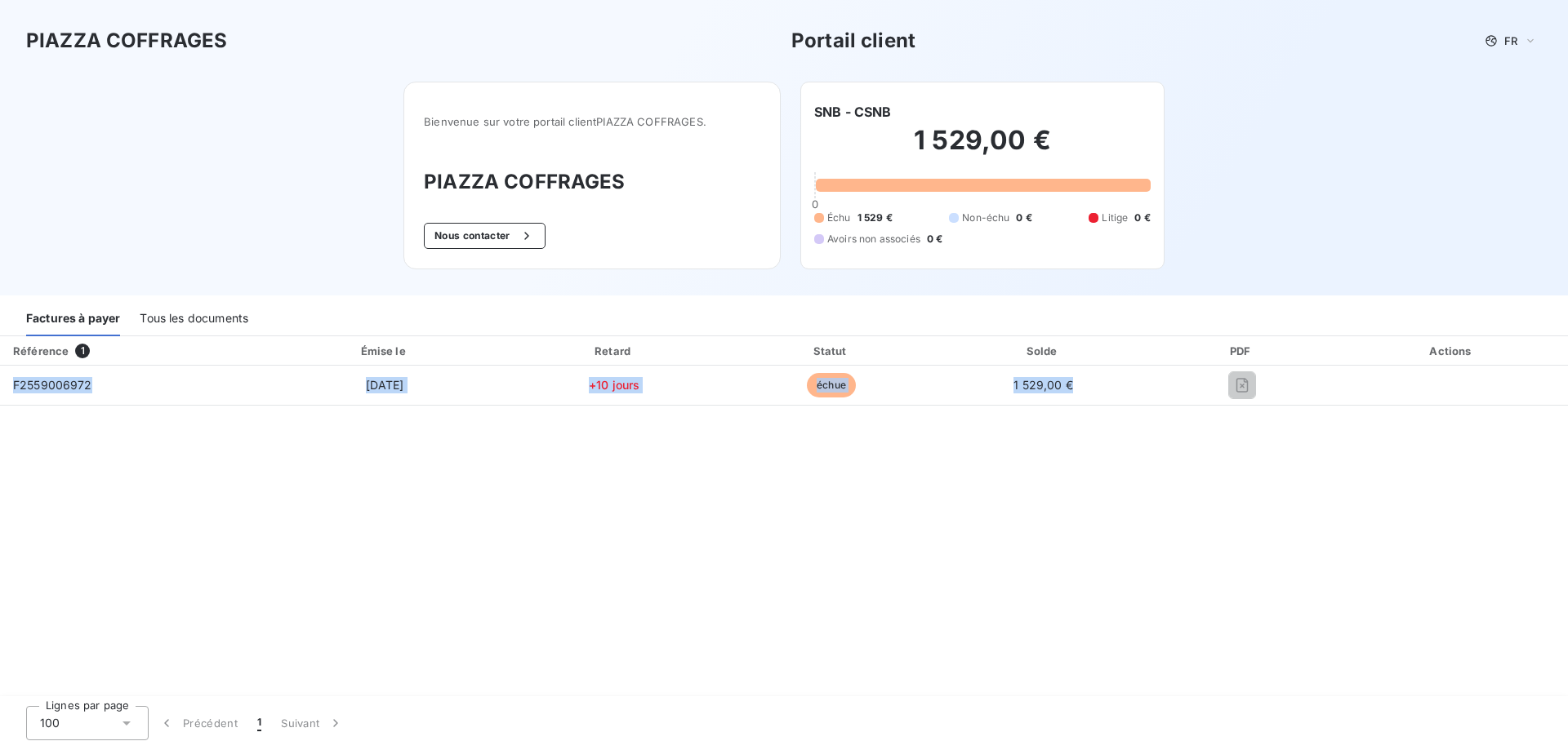
copy tr "F2559006972 [DATE] +10 jours échue 1 529,00 €"
